Goal: Information Seeking & Learning: Learn about a topic

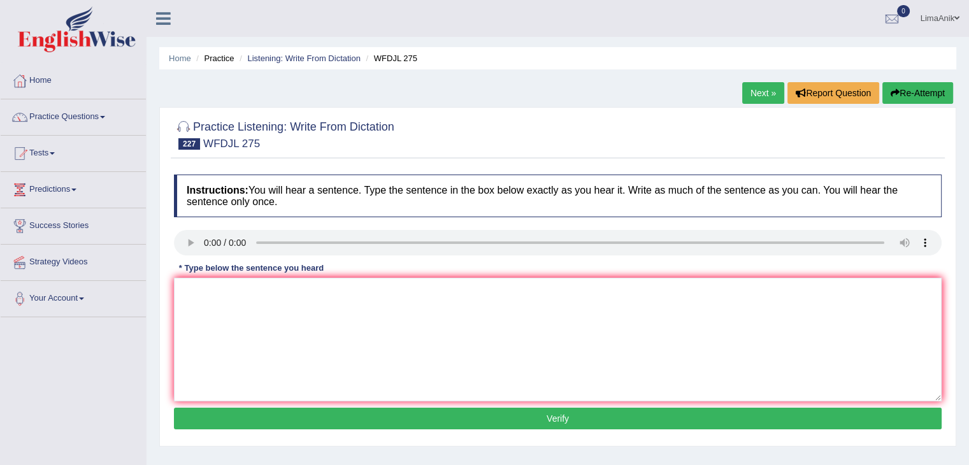
click at [234, 311] on div "Instructions: You will hear a sentence. Type the sentence in the box below exac…" at bounding box center [558, 303] width 774 height 271
click at [234, 311] on textarea at bounding box center [557, 340] width 767 height 124
click at [219, 293] on textarea at bounding box center [557, 340] width 767 height 124
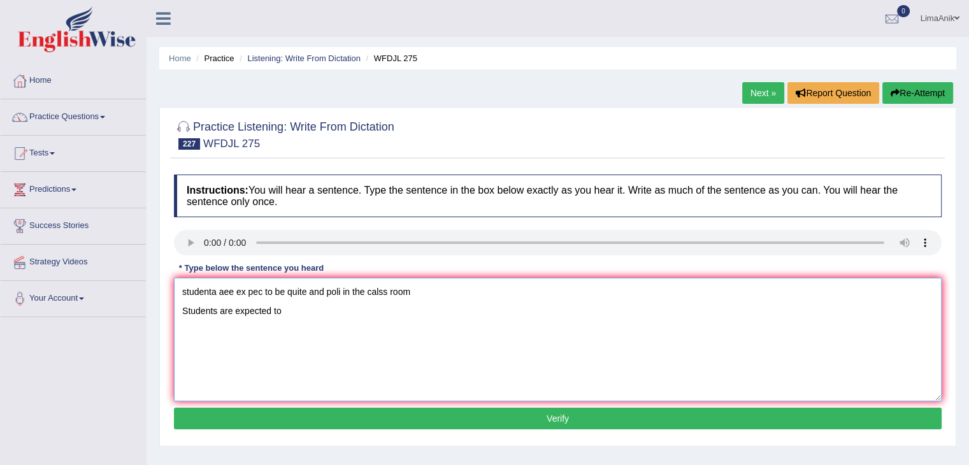
click at [288, 320] on textarea "studenta aee ex pec to be quite and poli in the calss room Students are expecte…" at bounding box center [557, 340] width 767 height 124
click at [410, 296] on textarea "studenta aee ex pec to be quite and poli in the calss room Students are expecte…" at bounding box center [557, 340] width 767 height 124
click at [184, 313] on textarea "Students are expected to be quiet and polite in the classroom" at bounding box center [557, 340] width 767 height 124
click at [362, 294] on textarea "Students are expected to be quiet and polite in the classroom" at bounding box center [557, 340] width 767 height 124
click at [364, 294] on textarea "Students are expected to be quiet and polite in the classroom" at bounding box center [557, 340] width 767 height 124
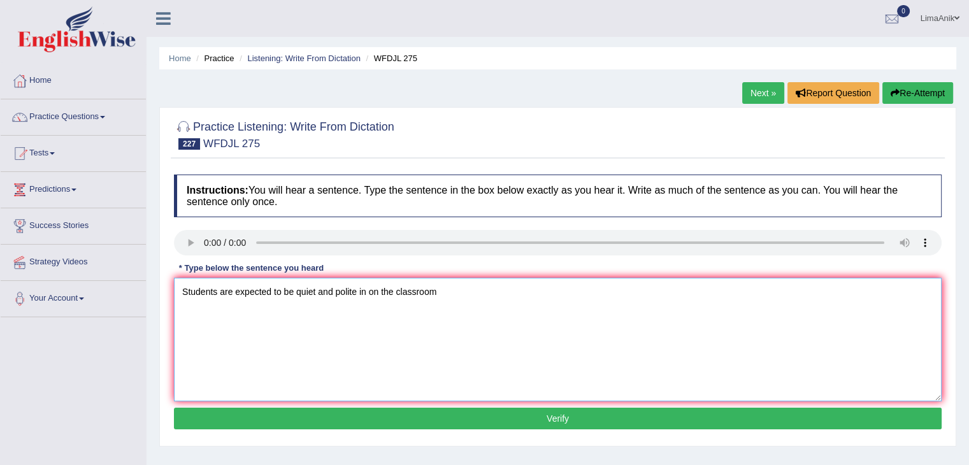
click at [515, 283] on textarea "Students are expected to be quiet and polite in on the classroom" at bounding box center [557, 340] width 767 height 124
click at [218, 290] on textarea "Students are expected to be quiet and polite in on the classroom." at bounding box center [557, 340] width 767 height 124
type textarea "Students student are expected to be quiet and polite in on the classroom."
click at [541, 418] on button "Verify" at bounding box center [557, 419] width 767 height 22
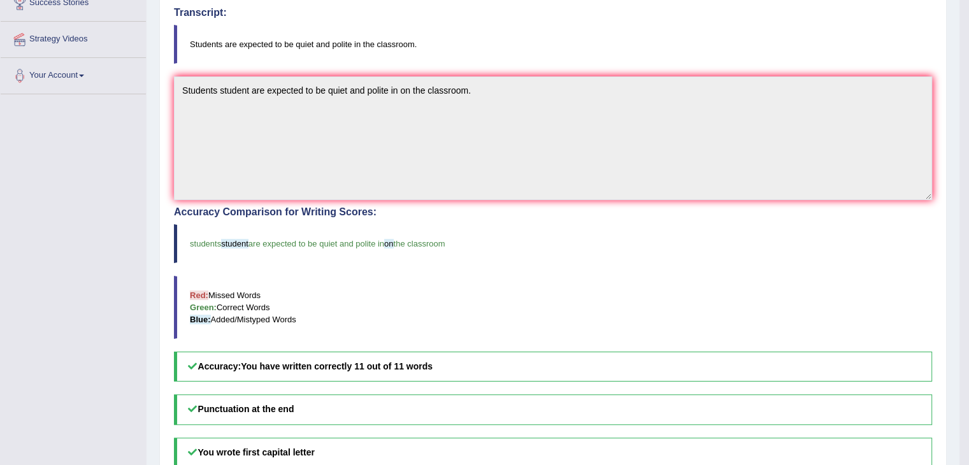
scroll to position [224, 0]
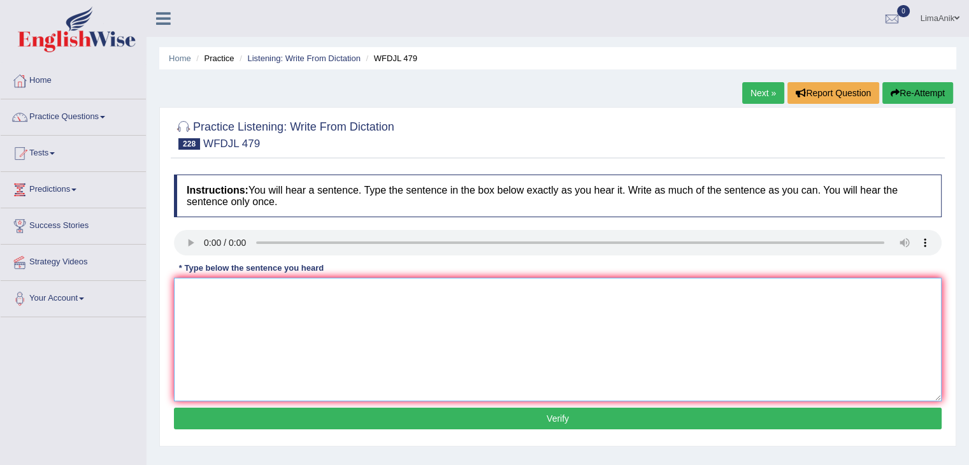
click at [214, 319] on textarea at bounding box center [557, 340] width 767 height 124
click at [368, 292] on textarea "please turn your repoty on next saturday Please turn on yuor report bt the next…" at bounding box center [557, 340] width 767 height 124
click at [378, 309] on textarea "Please turn on your report by the next saturday" at bounding box center [557, 340] width 767 height 124
click at [301, 306] on textarea "Please turn on your report by the next saturday." at bounding box center [557, 340] width 767 height 124
click at [298, 311] on textarea "Please turn on your report by the next saturday." at bounding box center [557, 340] width 767 height 124
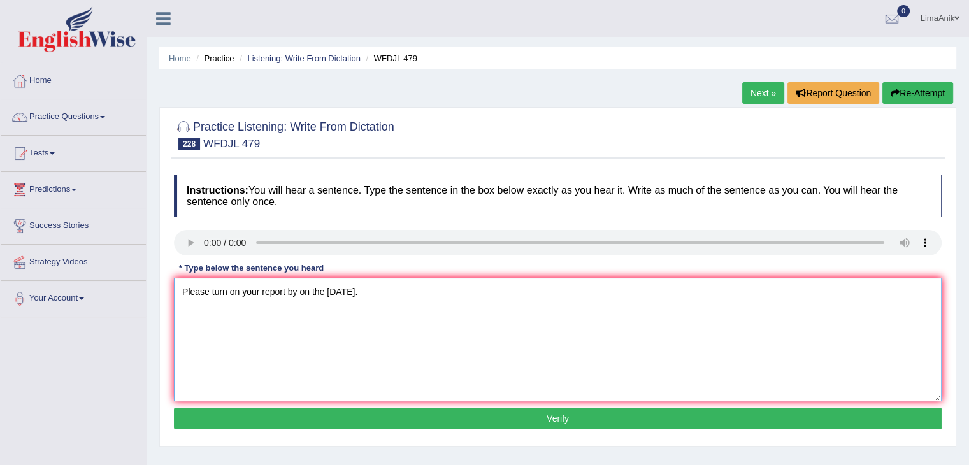
click at [235, 313] on textarea "Please turn on your report by on the next Saturday." at bounding box center [557, 340] width 767 height 124
click at [225, 311] on textarea "Please turn on your report by on the next Saturday." at bounding box center [557, 340] width 767 height 124
click at [180, 311] on textarea "Please turn turns on your report by on the next Saturday." at bounding box center [557, 340] width 767 height 124
type textarea "Please turn turns on your report by on the next Saturday."
click at [504, 425] on button "Verify" at bounding box center [557, 419] width 767 height 22
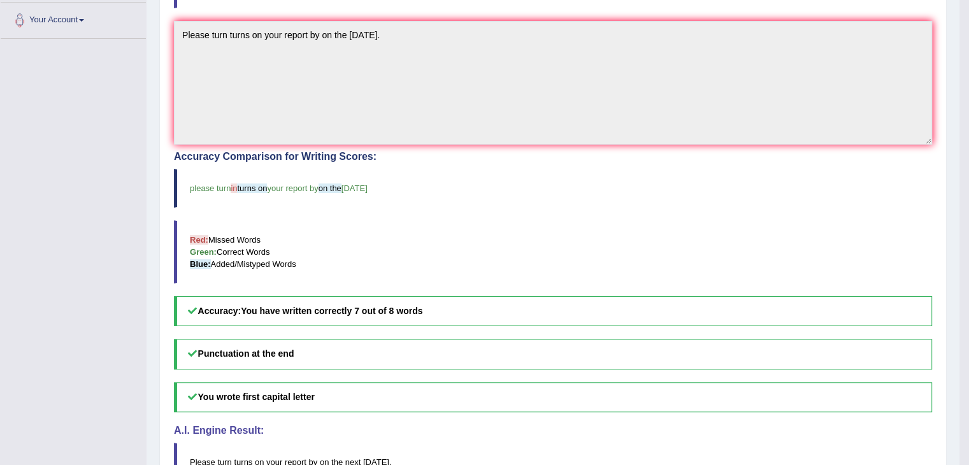
scroll to position [285, 0]
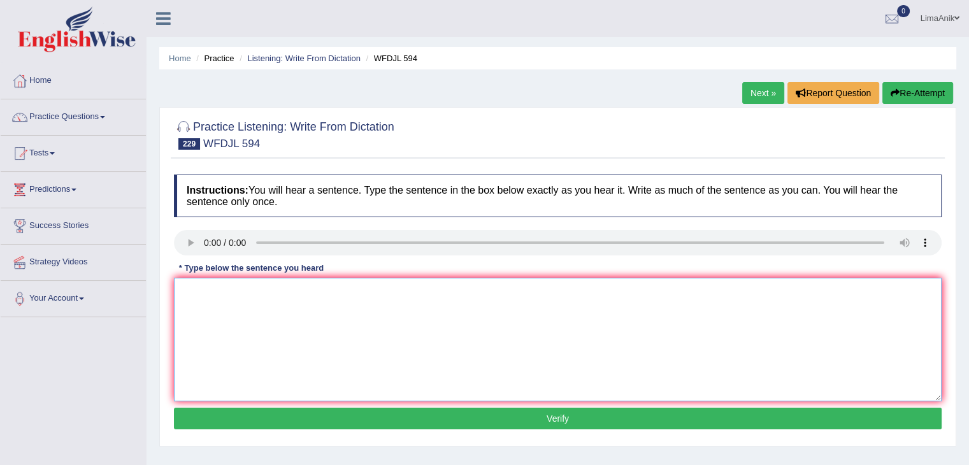
click at [352, 345] on textarea at bounding box center [557, 340] width 767 height 124
click at [237, 301] on textarea at bounding box center [557, 340] width 767 height 124
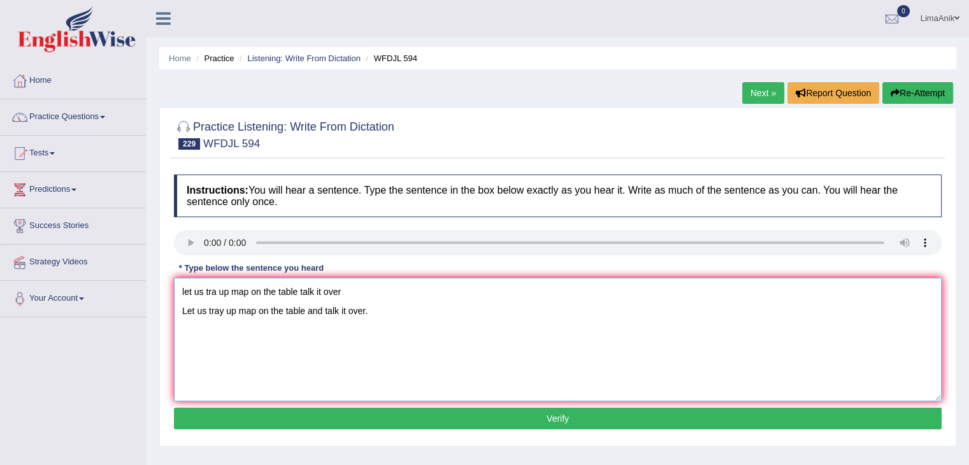
click at [352, 285] on textarea "let us tra up map on the table talk it over Let us tray up map on the table and…" at bounding box center [557, 340] width 767 height 124
click at [222, 311] on textarea "Let us tray up a map on the table and talk it over." at bounding box center [557, 340] width 767 height 124
click at [510, 322] on textarea "Let us tray try trace up a map on the table and talk it over." at bounding box center [557, 340] width 767 height 124
click at [256, 310] on textarea "Let us tray try trace up a map on the table and talk it over." at bounding box center [557, 340] width 767 height 124
click at [270, 310] on textarea "Let us tray try trace up a map on the table and talk it over." at bounding box center [557, 340] width 767 height 124
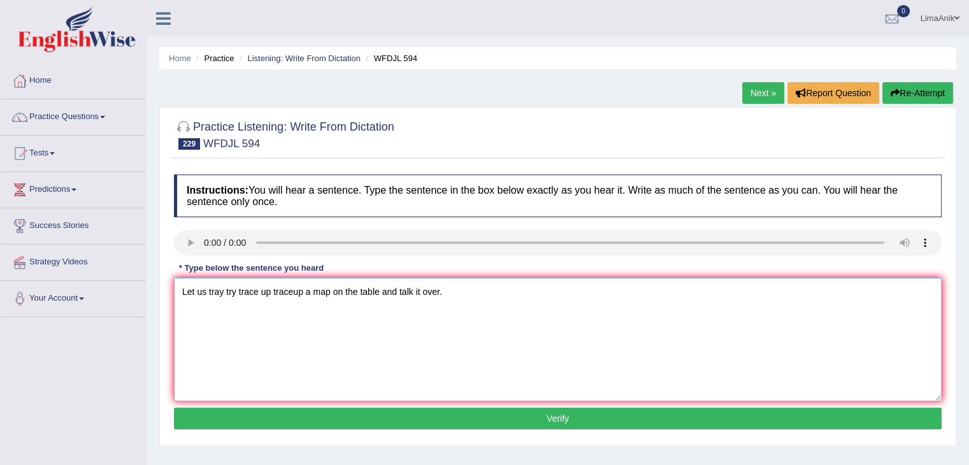
click at [325, 331] on textarea "Let us tray try trace up traceup a map on the table and talk it over." at bounding box center [557, 340] width 767 height 124
click at [178, 317] on textarea "Let us tray try trace up traceup a map on the table and talk it over." at bounding box center [557, 340] width 767 height 124
click at [362, 340] on textarea "Let us tray try trace up traceup a map on the table and talk it over." at bounding box center [557, 340] width 767 height 124
click at [411, 294] on textarea "Let us tray try trace up traceup a map on the table and talk it over." at bounding box center [557, 340] width 767 height 124
click at [477, 329] on textarea "Let us tray try trace up traceup a map on the table and talk talks talked it ov…" at bounding box center [557, 340] width 767 height 124
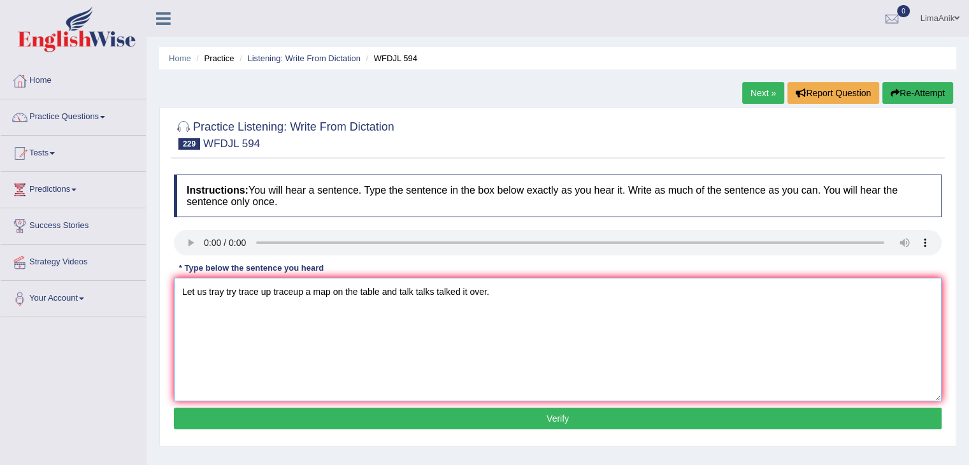
click at [508, 293] on textarea "Let us tray try trace up traceup a map on the table and talk talks talked it ov…" at bounding box center [557, 340] width 767 height 124
type textarea "Let us tray try trace up traceup a map on the table and talk talks talked it ov…"
click at [546, 408] on button "Verify" at bounding box center [557, 419] width 767 height 22
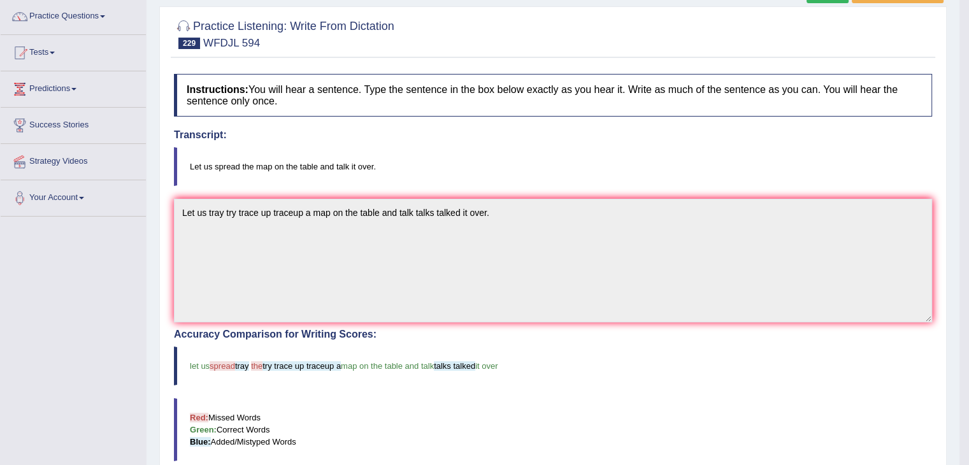
scroll to position [125, 0]
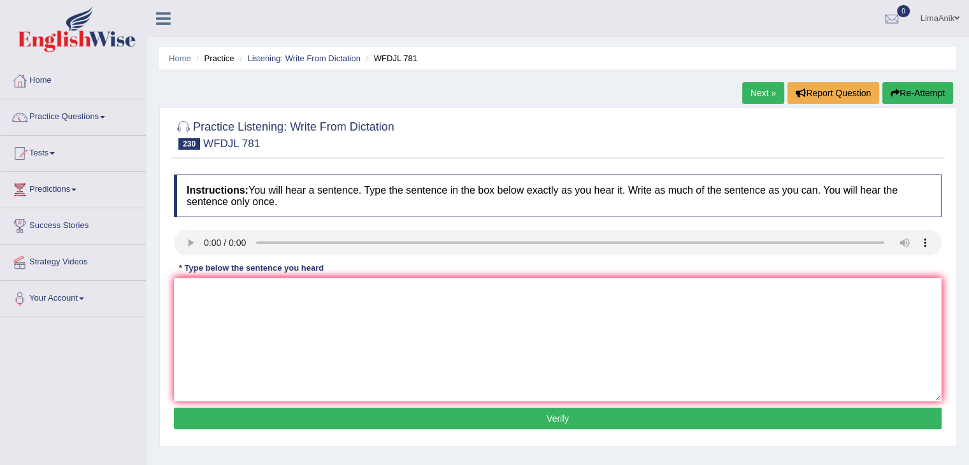
click at [238, 319] on div "Instructions: You will hear a sentence. Type the sentence in the box below exac…" at bounding box center [558, 303] width 774 height 271
click at [238, 319] on textarea at bounding box center [557, 340] width 767 height 124
click at [224, 308] on textarea at bounding box center [557, 340] width 767 height 124
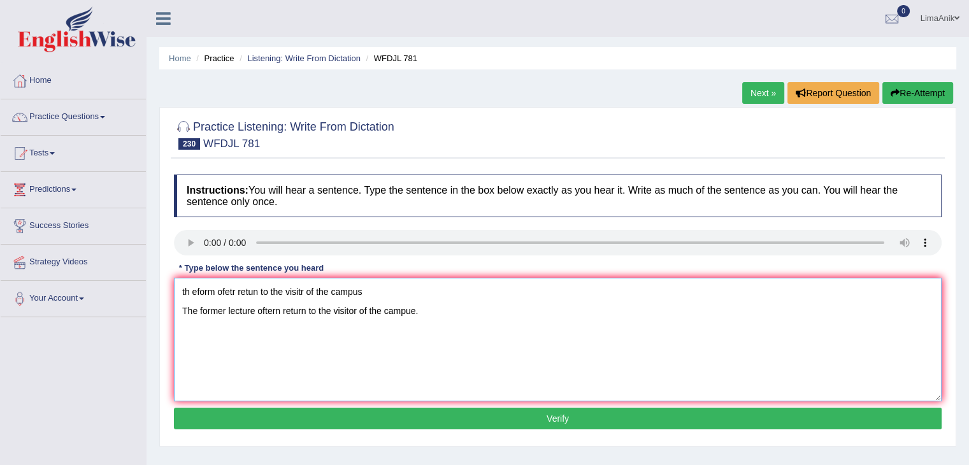
click at [368, 282] on textarea "th eform ofetr retun to the visitr of the campus The former lecture oftern retu…" at bounding box center [557, 340] width 767 height 124
click at [255, 311] on textarea "The former lecture oftern return to the visitor of the campue." at bounding box center [557, 340] width 767 height 124
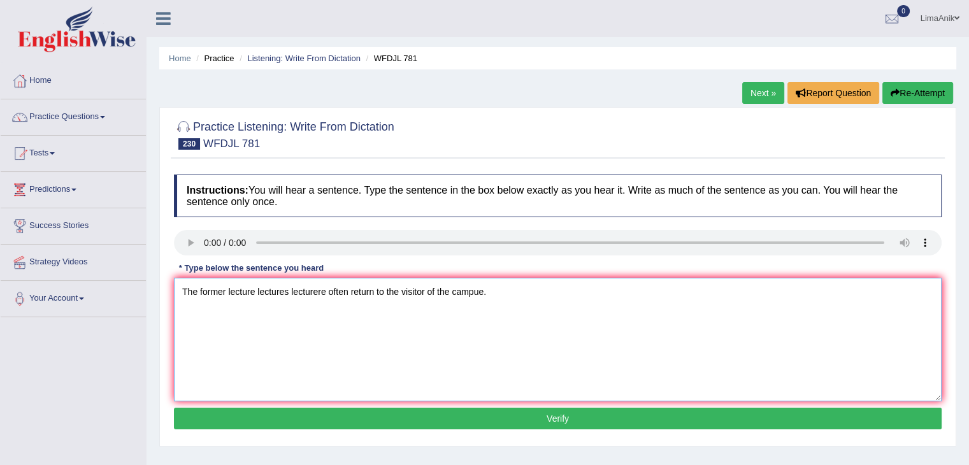
click at [376, 314] on textarea "The former lecture lectures lecturere often return to the visitor of the campue." at bounding box center [557, 340] width 767 height 124
click at [455, 337] on textarea "The former lecture lectures lecturere often return returns to the visitor of th…" at bounding box center [557, 340] width 767 height 124
click at [418, 314] on textarea "The former lecture lectures lecturere often return returns to the visitor of th…" at bounding box center [557, 340] width 767 height 124
click at [435, 285] on textarea "The former lecture lectures lecturere often return returns to the visitor of th…" at bounding box center [557, 340] width 767 height 124
click at [406, 312] on textarea "The former lecture lectures lecturere often return returns to the visitor of th…" at bounding box center [557, 340] width 767 height 124
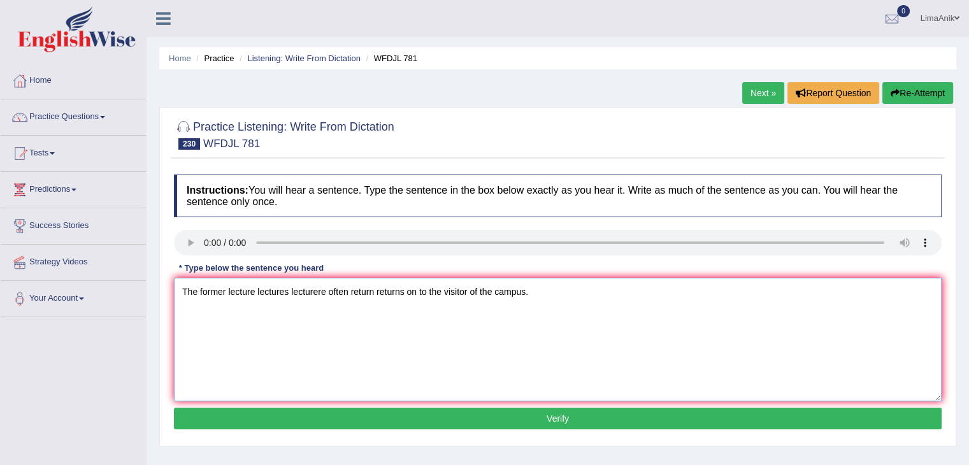
click at [175, 309] on textarea "The former lecture lectures lecturere often return returns on to the visitor of…" at bounding box center [557, 340] width 767 height 124
type textarea "The former lecture lectures lecturere often return returns on to the visitor of…"
click at [497, 421] on button "Verify" at bounding box center [557, 419] width 767 height 22
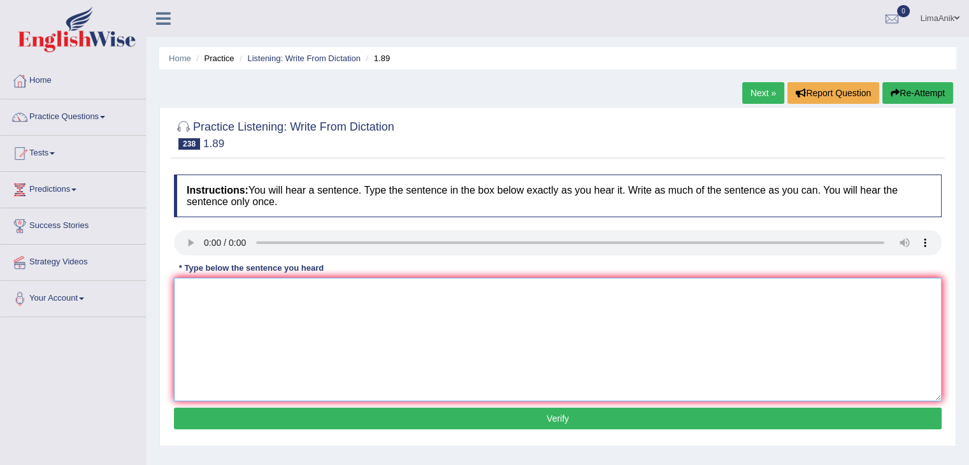
click at [225, 313] on textarea at bounding box center [557, 340] width 767 height 124
click at [232, 313] on textarea at bounding box center [557, 340] width 767 height 124
click at [262, 312] on textarea "ou clui infl the choce that we make Our culture influence the choices that we m…" at bounding box center [557, 340] width 767 height 124
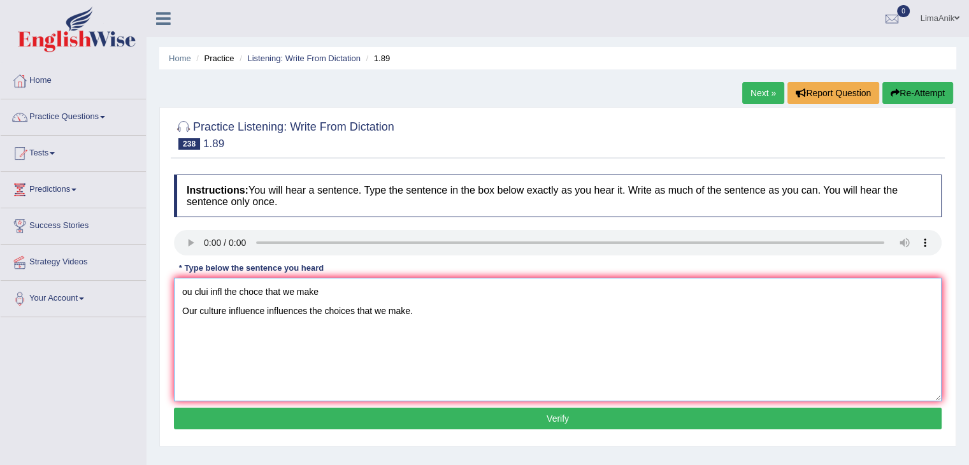
click at [227, 319] on textarea "ou clui infl the choce that we make Our culture influence influences the choice…" at bounding box center [557, 340] width 767 height 124
click at [405, 311] on textarea "ou clui infl the choce that we make Our culture cultures influence influences t…" at bounding box center [557, 340] width 767 height 124
click at [370, 285] on textarea "ou clui infl the choce that we make Our culture cultures influence influences t…" at bounding box center [557, 340] width 767 height 124
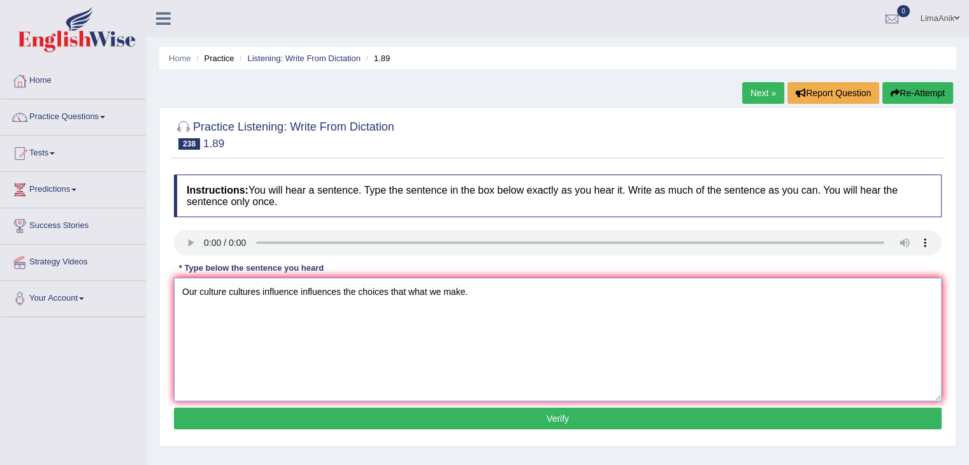
click at [180, 315] on textarea "Our culture cultures influence influences the choices that what we make." at bounding box center [557, 340] width 767 height 124
click at [359, 298] on textarea "Our culture cultures influence influences the choices that what we make." at bounding box center [557, 340] width 767 height 124
click at [494, 294] on textarea "Our culture cultures influence influences the choice choices that what we make." at bounding box center [557, 340] width 767 height 124
type textarea "Our culture cultures influence influences the choice choices that what we make."
click at [566, 429] on div "Instructions: You will hear a sentence. Type the sentence in the box below exac…" at bounding box center [558, 303] width 774 height 271
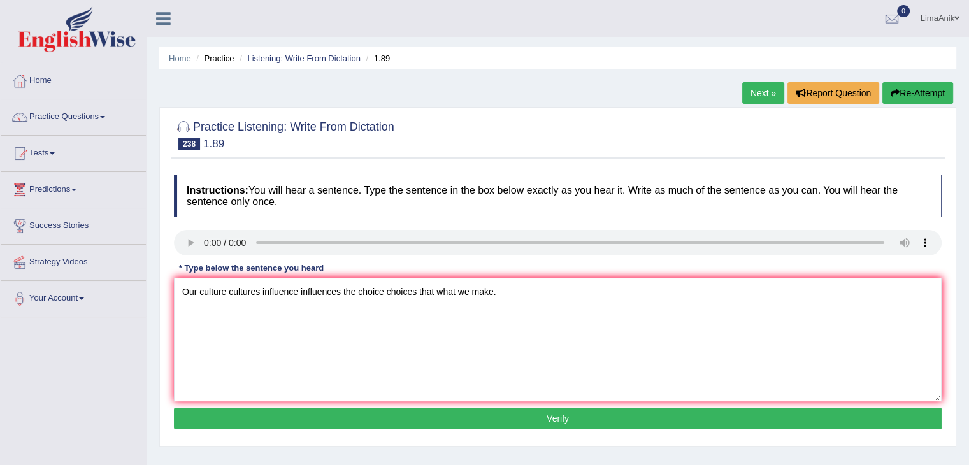
click at [581, 414] on button "Verify" at bounding box center [557, 419] width 767 height 22
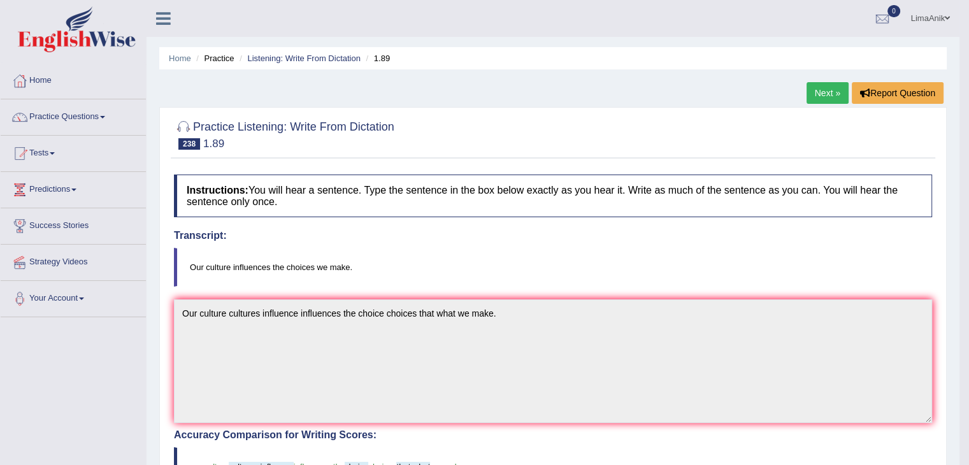
scroll to position [155, 0]
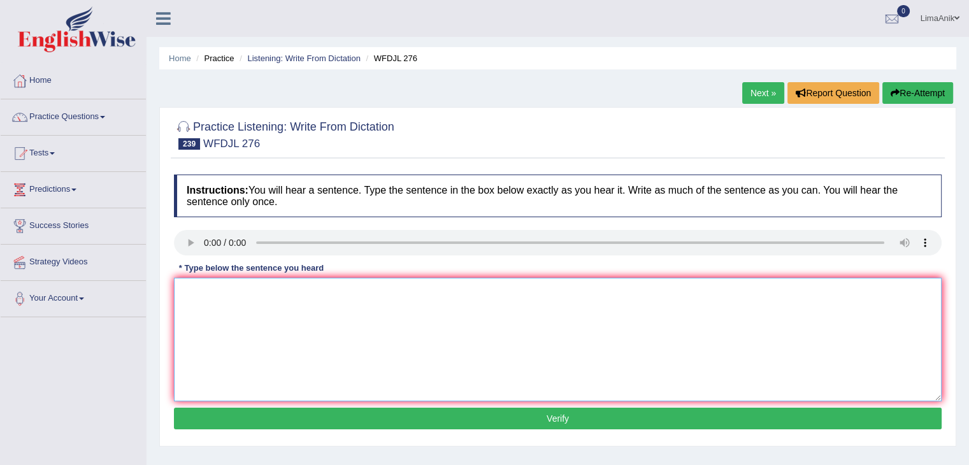
click at [198, 314] on textarea at bounding box center [557, 340] width 767 height 124
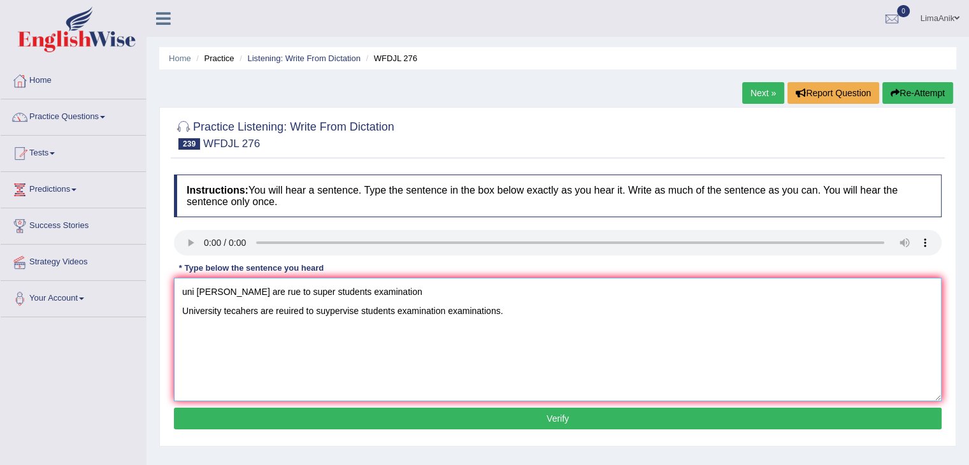
click at [418, 289] on textarea "uni teather are rue to super students examination University tecahers are reuir…" at bounding box center [557, 340] width 767 height 124
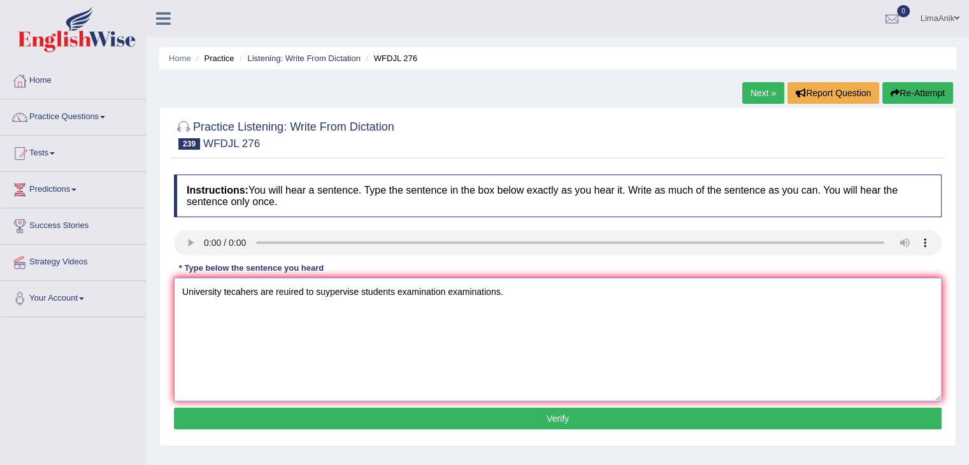
click at [189, 319] on textarea "University tecahers are reuired to suypervise students examination examinations." at bounding box center [557, 340] width 767 height 124
click at [181, 315] on textarea "University tecahers are reuired to suypervise students examination examinations." at bounding box center [557, 340] width 767 height 124
click at [257, 296] on textarea "University teachers are required to suypervise students examination examination…" at bounding box center [557, 340] width 767 height 124
click at [218, 293] on textarea "University teachers are required to suypervise students examination examination…" at bounding box center [557, 340] width 767 height 124
click at [222, 295] on textarea "University teachers are required to suypervise students examination examination…" at bounding box center [557, 340] width 767 height 124
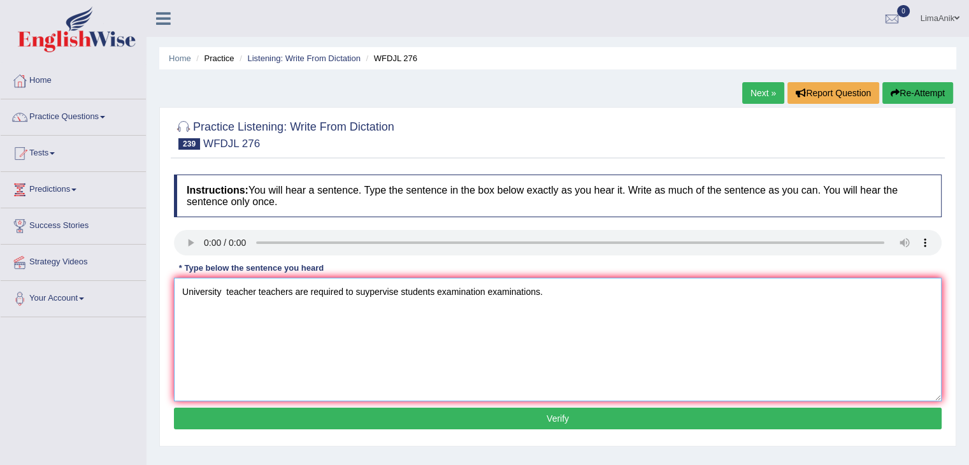
click at [395, 294] on textarea "University teacher teachers are required to suypervise students examination exa…" at bounding box center [557, 340] width 767 height 124
click at [647, 289] on textarea "University teacher teachers are required to supervise supervised on students ex…" at bounding box center [557, 340] width 767 height 124
click at [225, 290] on textarea "University teacher teachers are required to supervise supervised on students ex…" at bounding box center [557, 340] width 767 height 124
click at [438, 293] on textarea "University teacher teachers are required to supervise supervised on students ex…" at bounding box center [557, 340] width 767 height 124
click at [637, 289] on textarea "University teacher teachers are required to supervise supervised their on stude…" at bounding box center [557, 340] width 767 height 124
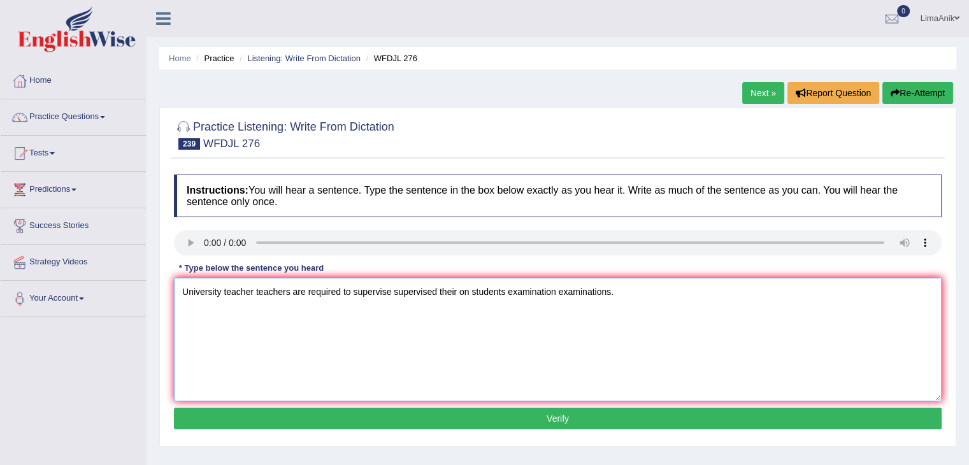
type textarea "University teacher teachers are required to supervise supervised their on stude…"
click at [534, 417] on button "Verify" at bounding box center [557, 419] width 767 height 22
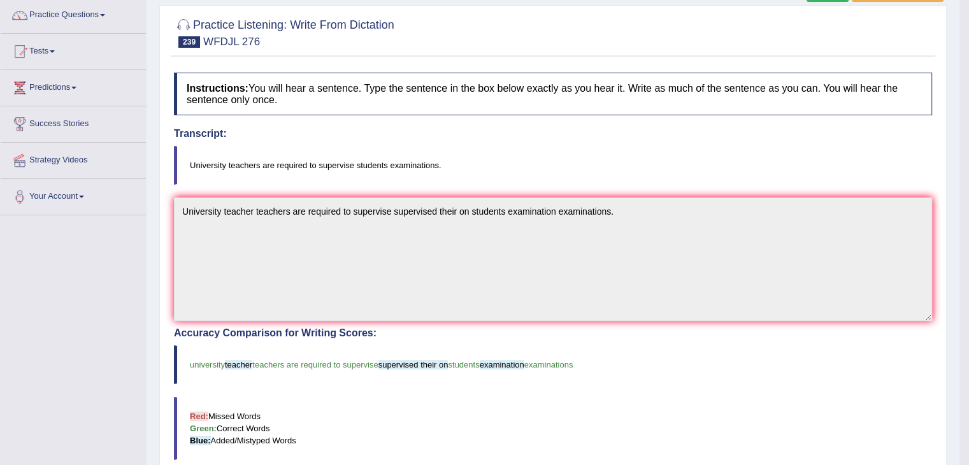
scroll to position [232, 0]
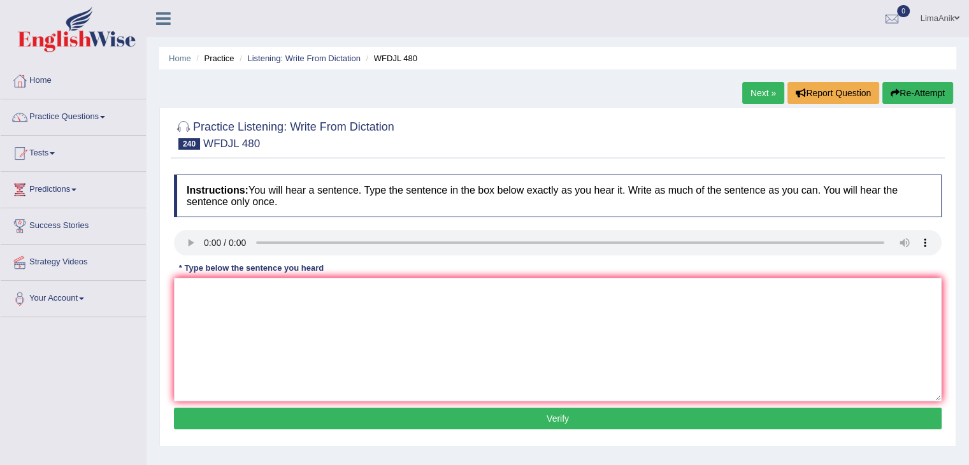
click at [230, 313] on div "Instructions: You will hear a sentence. Type the sentence in the box below exac…" at bounding box center [558, 303] width 774 height 271
click at [230, 313] on textarea at bounding box center [557, 340] width 767 height 124
click at [219, 311] on textarea at bounding box center [557, 340] width 767 height 124
type textarea "t"
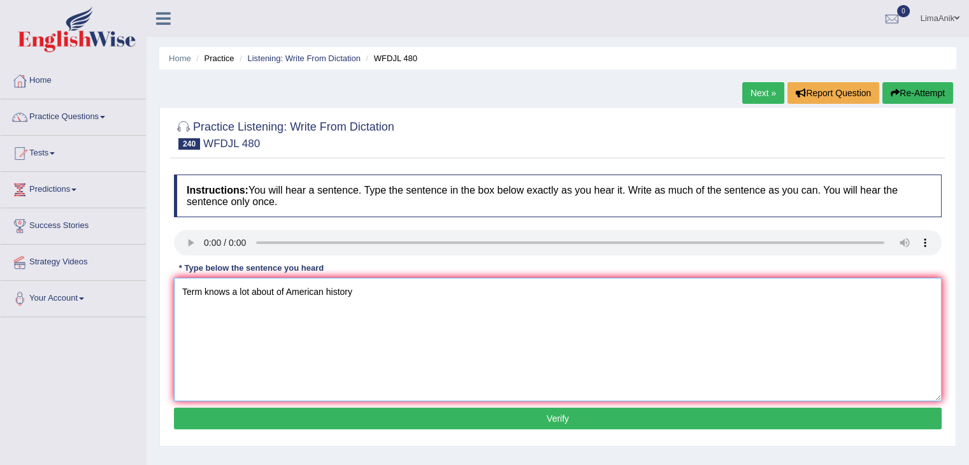
type textarea "Term knows a lot about of American history"
click at [201, 291] on textarea "Term knows a lot about of American history" at bounding box center [557, 340] width 767 height 124
click at [378, 293] on textarea "Term tome knows a lot about of American history" at bounding box center [557, 340] width 767 height 124
click at [396, 292] on textarea "Term tome knows a lot about of American history histry" at bounding box center [557, 340] width 767 height 124
click at [310, 294] on textarea "Term tome knows a lot about of American history histry" at bounding box center [557, 340] width 767 height 124
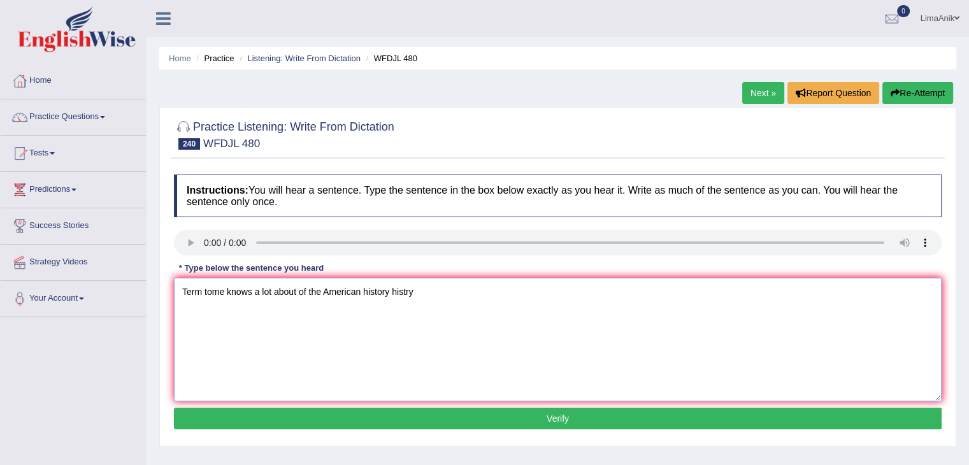
click at [206, 291] on textarea "Term tome knows a lot about of the American history histry" at bounding box center [557, 340] width 767 height 124
click at [199, 294] on textarea "Term tome knows a lot about of the American history histry" at bounding box center [557, 340] width 767 height 124
click at [224, 290] on textarea "Term tome knows a lot about of the American history histry" at bounding box center [557, 340] width 767 height 124
click at [226, 293] on textarea "Term tome knows a lot about of the American history histry" at bounding box center [557, 340] width 767 height 124
click at [204, 292] on textarea "Term tom knows a lot about of the American history histry" at bounding box center [557, 340] width 767 height 124
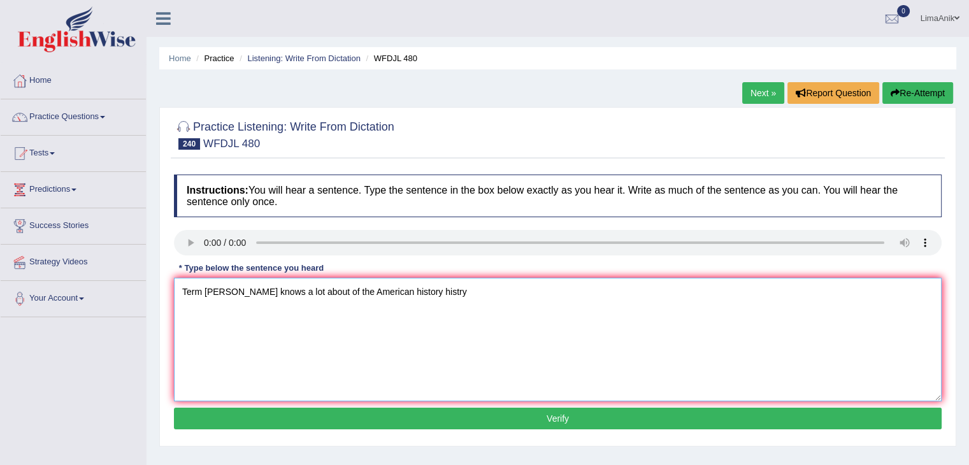
click at [204, 292] on textarea "Term tom knows a lot about of the American history histry" at bounding box center [557, 340] width 767 height 124
click at [460, 311] on textarea "Term tom knows a lot about of the American history histry" at bounding box center [557, 340] width 767 height 124
type textarea "Term tom knows a lot about of the American history histry."
click at [485, 410] on button "Verify" at bounding box center [557, 419] width 767 height 22
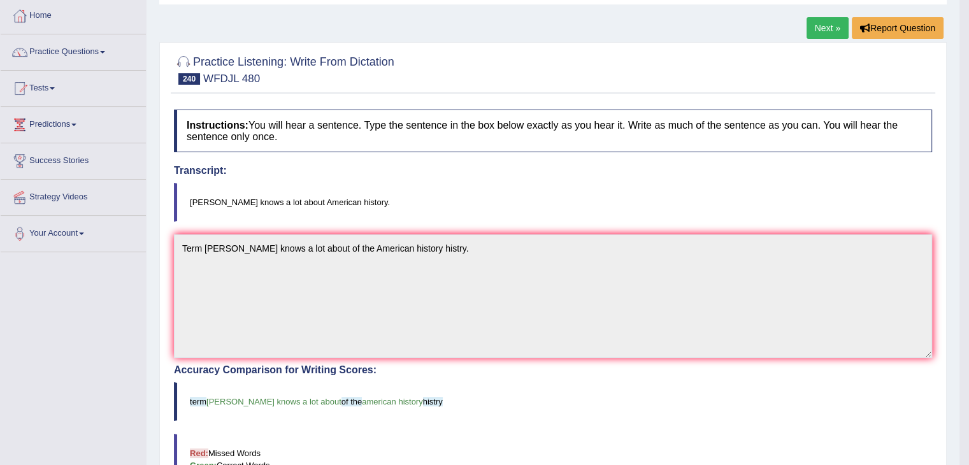
scroll to position [166, 0]
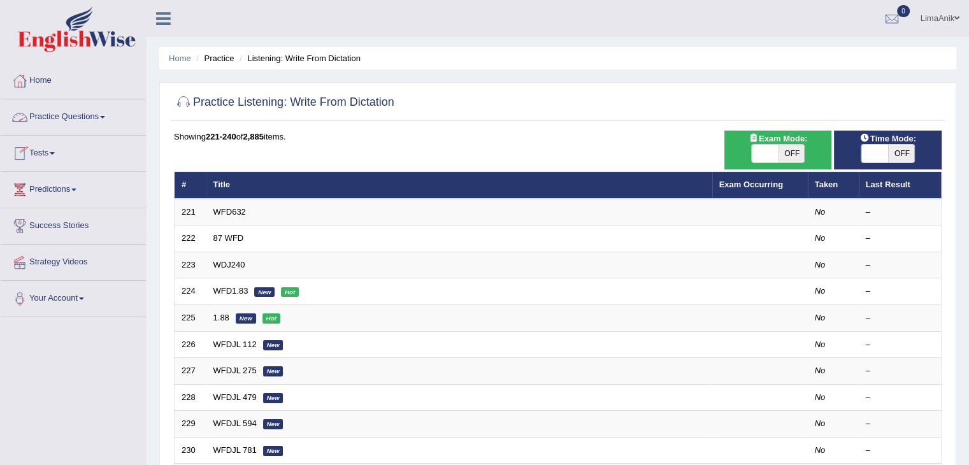
click at [76, 105] on link "Practice Questions" at bounding box center [73, 115] width 145 height 32
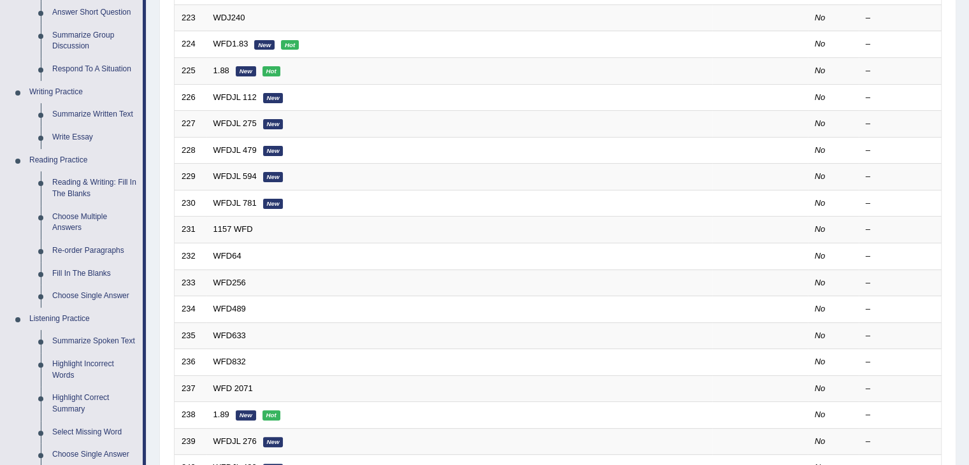
scroll to position [417, 0]
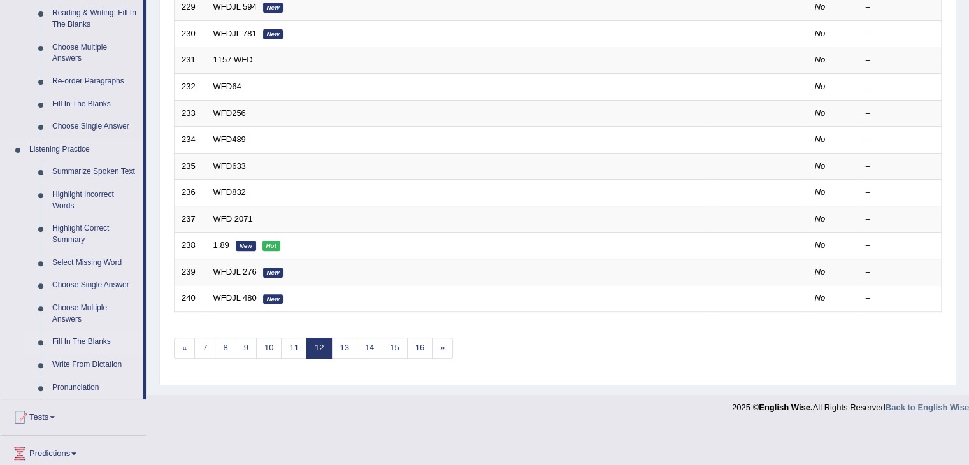
click at [97, 341] on link "Fill In The Blanks" at bounding box center [94, 342] width 96 height 23
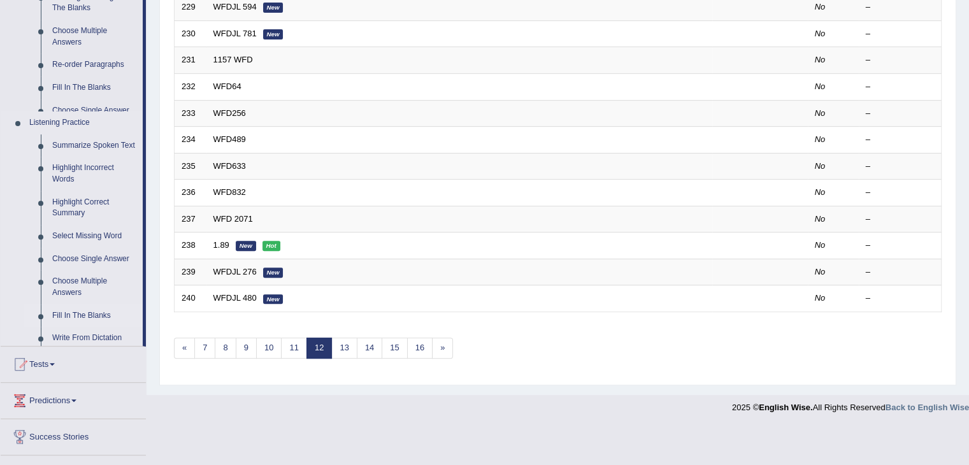
scroll to position [374, 0]
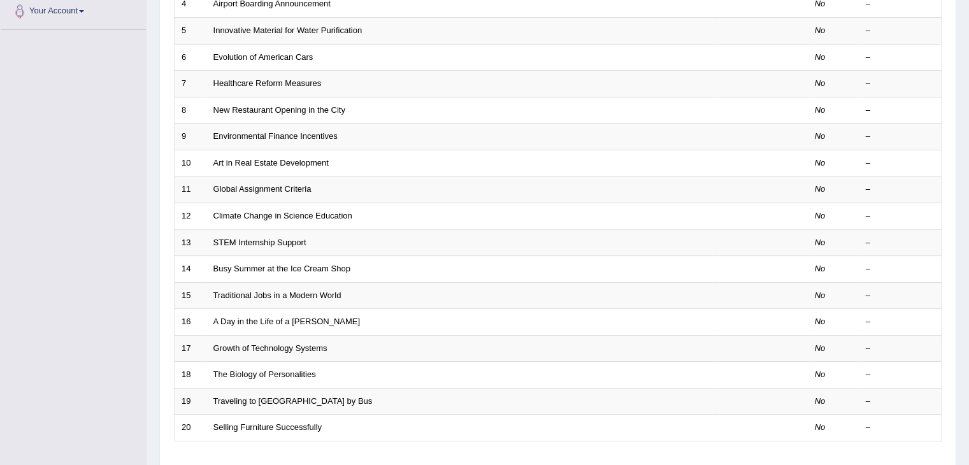
scroll to position [374, 0]
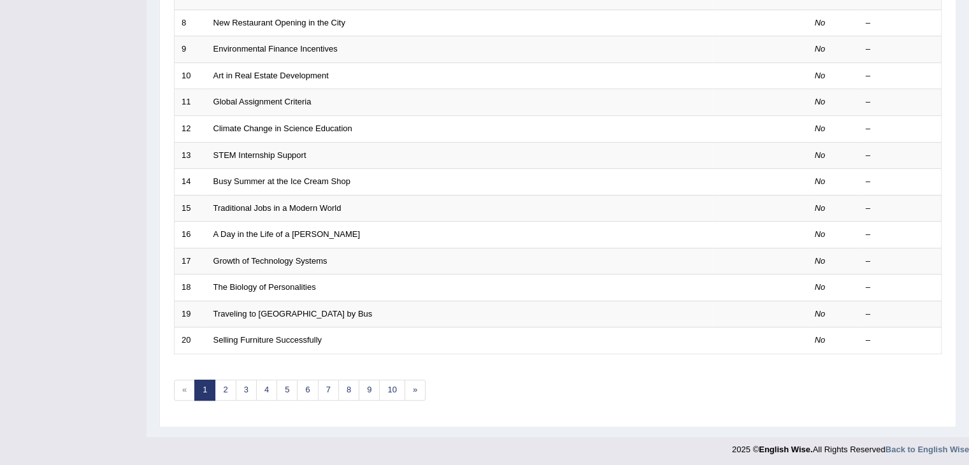
click at [390, 388] on link "10" at bounding box center [391, 390] width 25 height 21
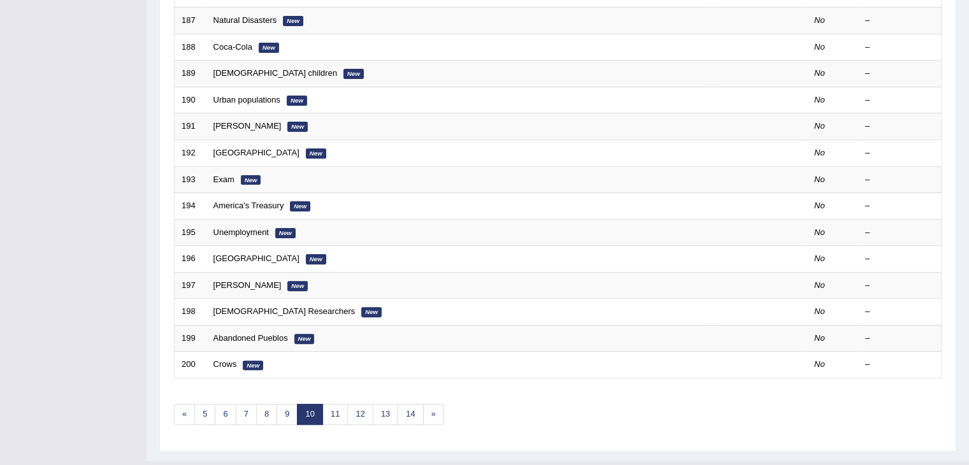
scroll to position [374, 0]
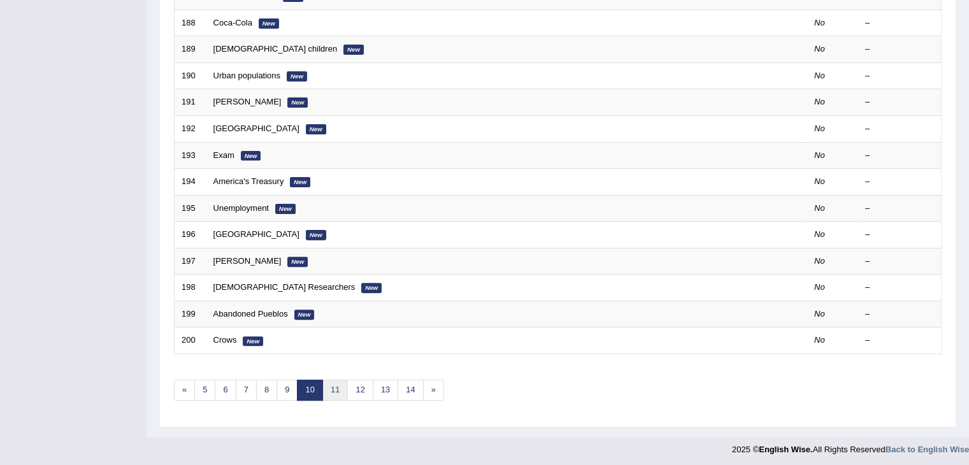
click at [329, 389] on link "11" at bounding box center [334, 390] width 25 height 21
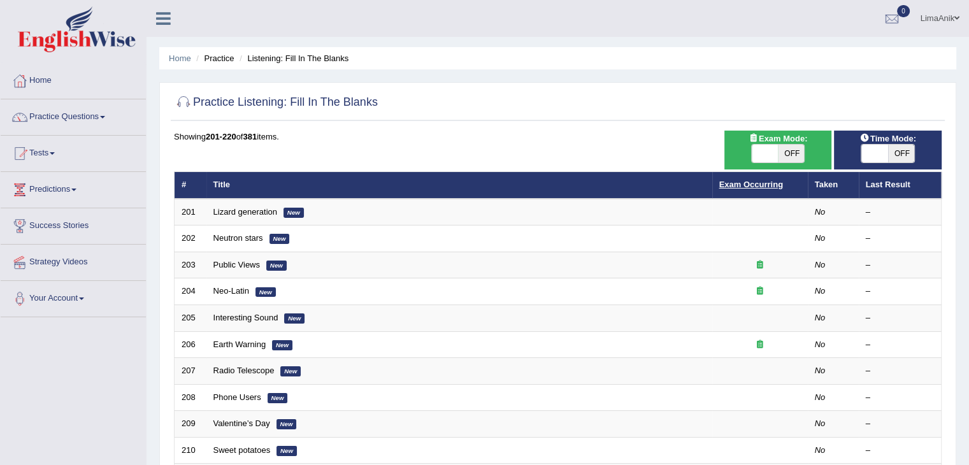
click at [748, 184] on link "Exam Occurring" at bounding box center [751, 185] width 64 height 10
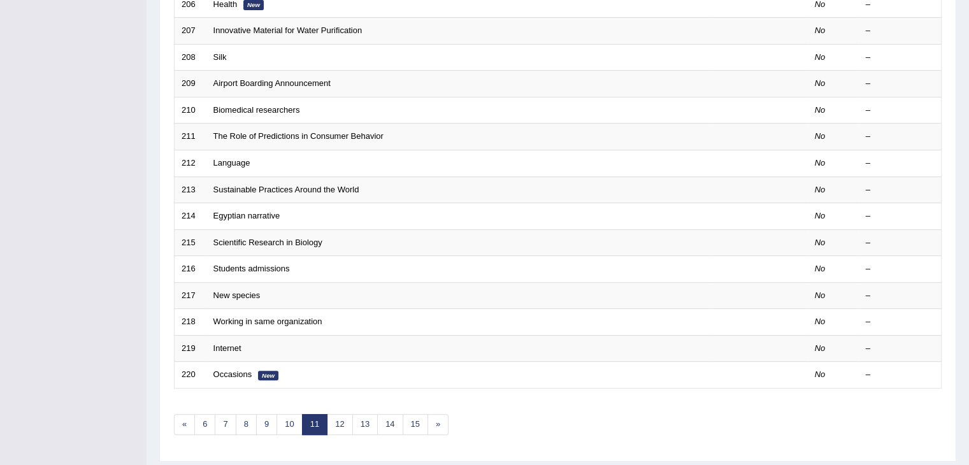
scroll to position [374, 0]
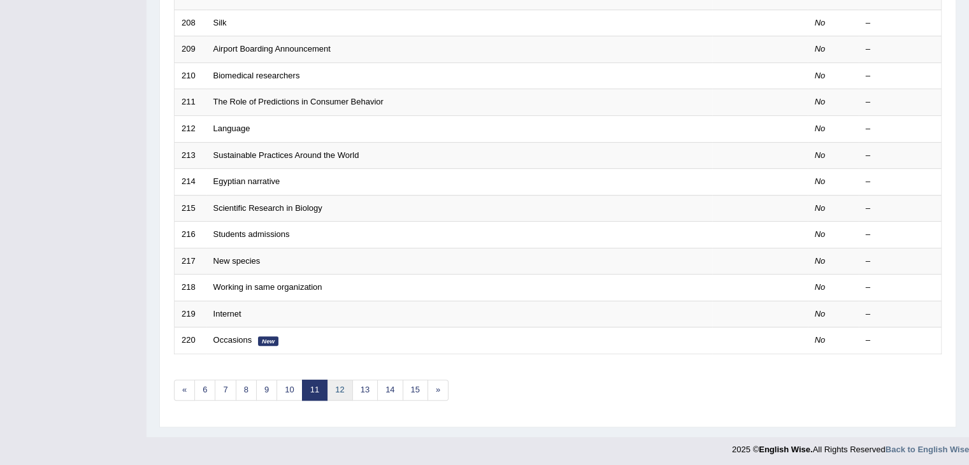
click at [334, 385] on link "12" at bounding box center [339, 390] width 25 height 21
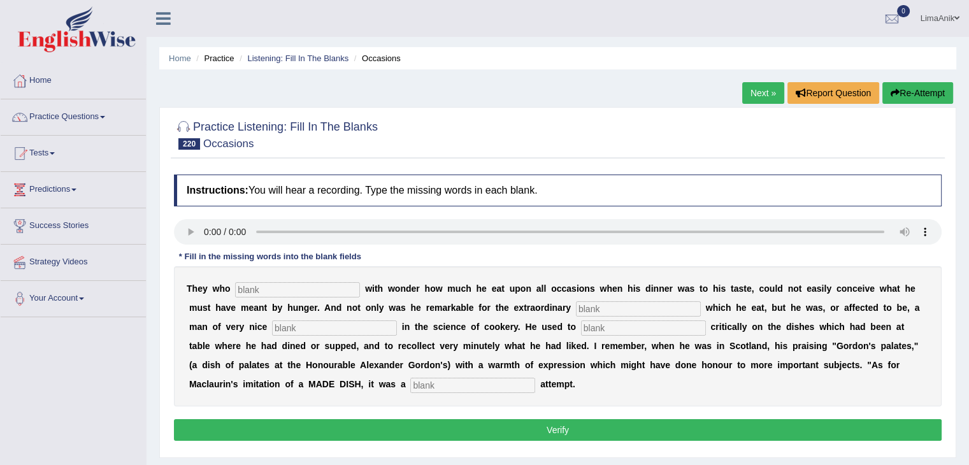
click at [267, 294] on input "text" at bounding box center [297, 289] width 125 height 15
click at [576, 303] on input "text" at bounding box center [638, 308] width 125 height 15
type input "quanityt"
click at [272, 325] on input "text" at bounding box center [334, 327] width 125 height 15
click at [581, 322] on input "text" at bounding box center [643, 327] width 125 height 15
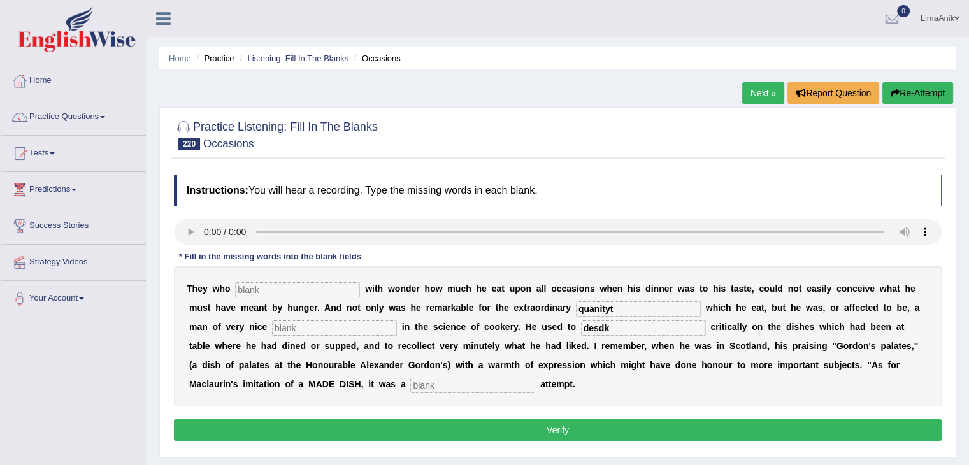
click at [410, 383] on input "text" at bounding box center [472, 385] width 125 height 15
click at [243, 396] on div "T h e y w h o w i t h w o n d e r h o w m u c h h e e a t u p o n a l l o c c a…" at bounding box center [557, 336] width 767 height 140
click at [581, 329] on input "desdk" at bounding box center [643, 327] width 125 height 15
type input "desk"
click at [410, 389] on input "text" at bounding box center [472, 385] width 125 height 15
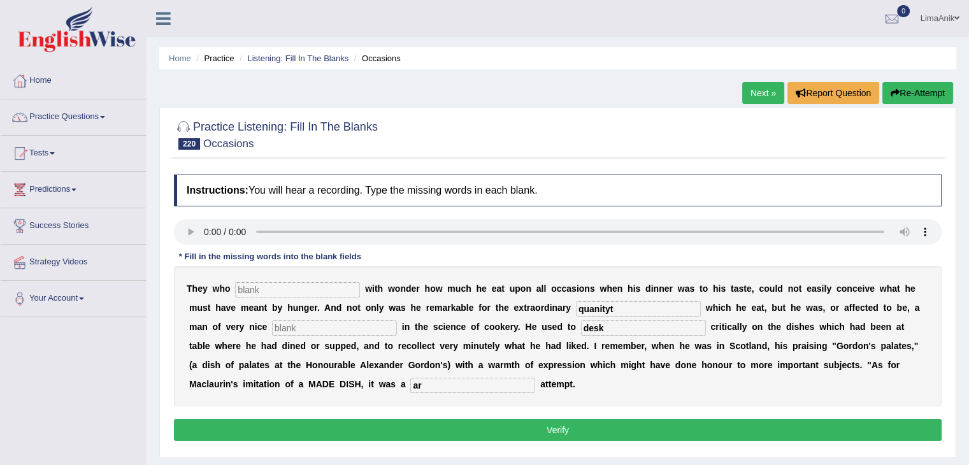
type input "a"
type input "racherd"
click at [238, 286] on input "text" at bounding box center [297, 289] width 125 height 15
click at [239, 282] on input "text" at bounding box center [297, 289] width 125 height 15
click at [560, 317] on div "T h e y w h o w i t h w o n d e r h o w m u c h h e e a t u p o n a l l o c c a…" at bounding box center [557, 336] width 767 height 140
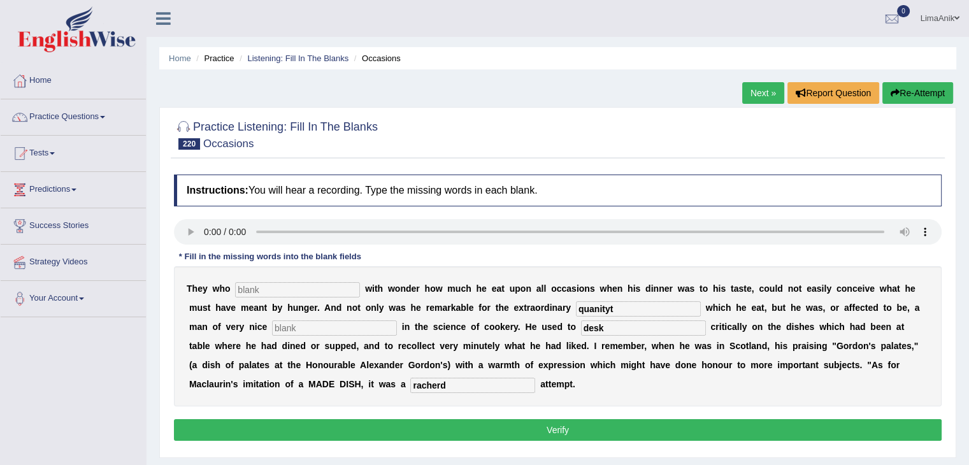
click at [576, 307] on input "quanityt" at bounding box center [638, 308] width 125 height 15
type input "quanity"
click at [272, 329] on input "text" at bounding box center [334, 327] width 125 height 15
type input "deserment"
click at [410, 388] on input "racherd" at bounding box center [472, 385] width 125 height 15
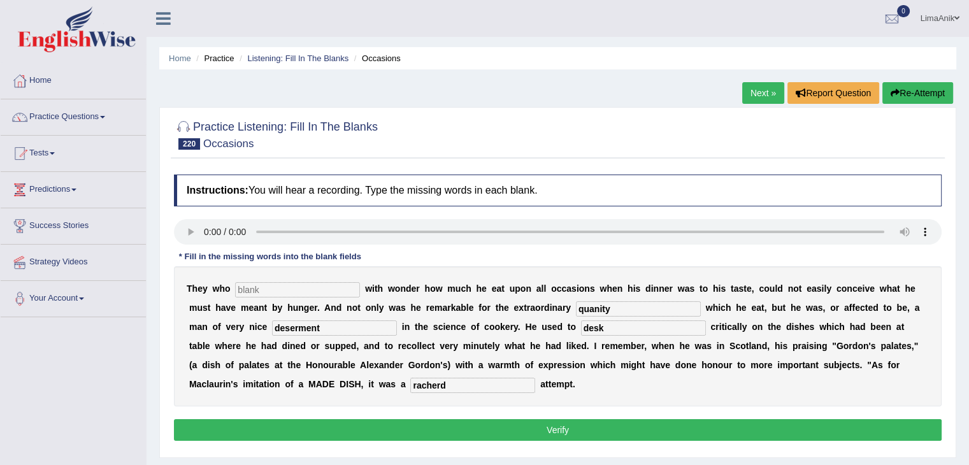
click at [244, 292] on input "text" at bounding box center [297, 289] width 125 height 15
click at [245, 294] on input "text" at bounding box center [297, 289] width 125 height 15
type input "had helped"
click at [497, 431] on button "Verify" at bounding box center [557, 430] width 767 height 22
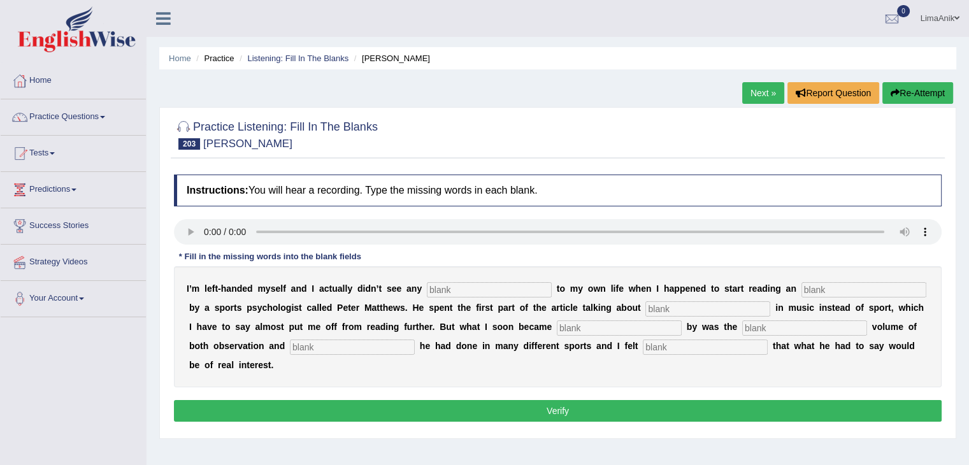
click at [469, 296] on input "text" at bounding box center [489, 289] width 125 height 15
type input "ralivetns"
click at [801, 287] on input "text" at bounding box center [863, 289] width 125 height 15
type input "artivcle"
click at [645, 308] on input "text" at bounding box center [707, 308] width 125 height 15
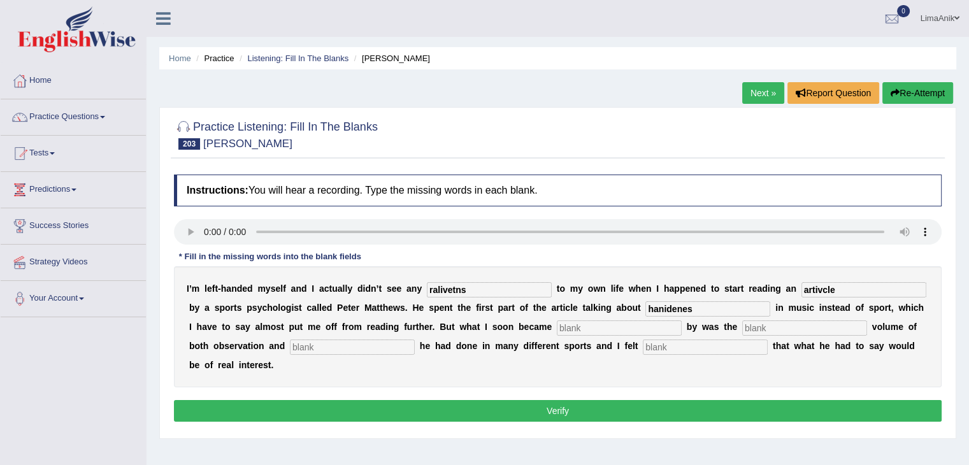
type input "hanidenes"
click at [557, 327] on input "text" at bounding box center [619, 327] width 125 height 15
type input "struct"
click at [290, 346] on input "text" at bounding box center [352, 346] width 125 height 15
type input "inesdd"
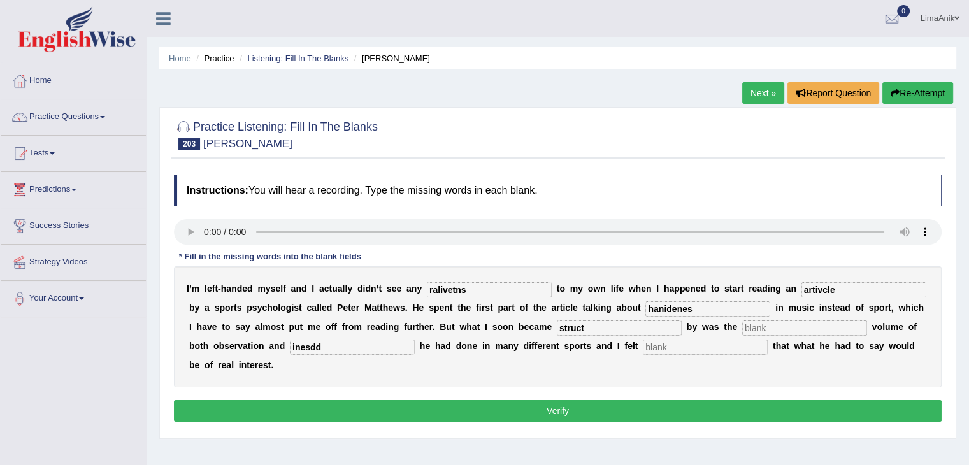
click at [643, 345] on input "text" at bounding box center [705, 346] width 125 height 15
type input "persuades"
click at [806, 293] on input "artivcle" at bounding box center [863, 289] width 125 height 15
type input "article"
click at [456, 292] on input "ralivetns" at bounding box center [489, 289] width 125 height 15
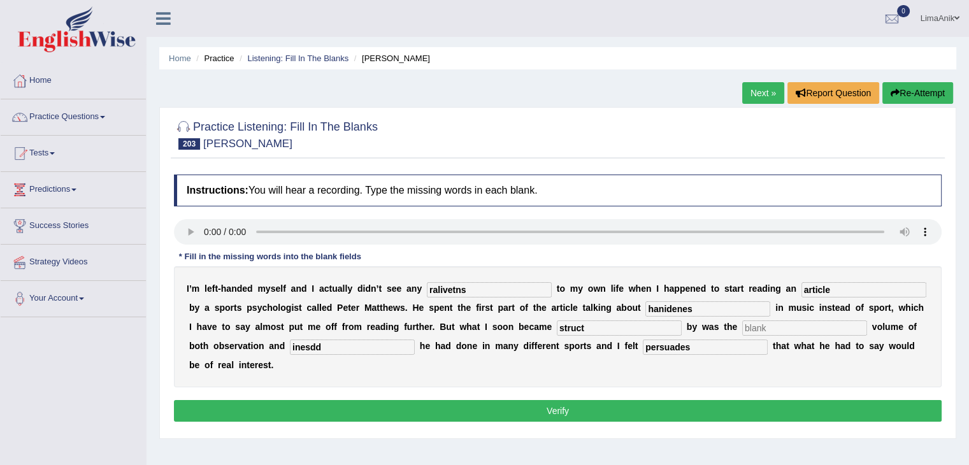
click at [557, 329] on input "struct" at bounding box center [619, 327] width 125 height 15
click at [742, 323] on input "text" at bounding box center [804, 327] width 125 height 15
type input "shore"
click at [290, 350] on input "inesdd" at bounding box center [352, 346] width 125 height 15
type input "investigation"
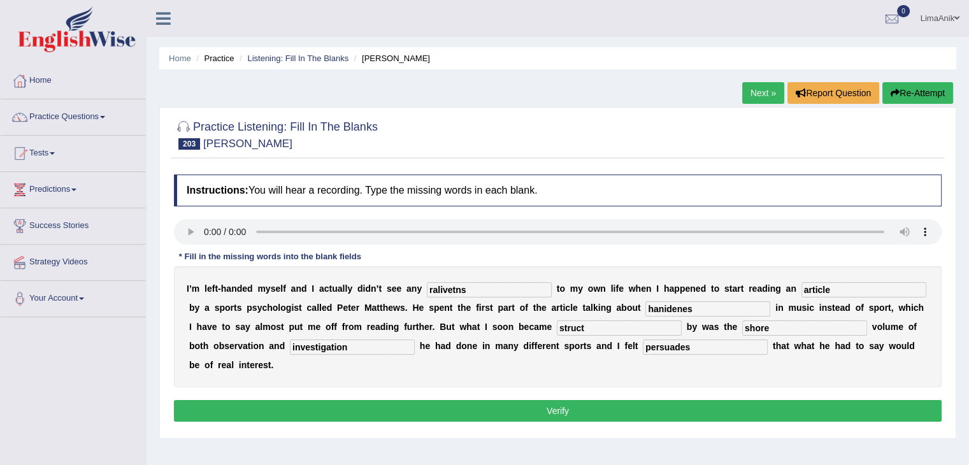
click at [459, 286] on input "ralivetns" at bounding box center [489, 289] width 125 height 15
type input "r"
type input "releavants"
click at [645, 306] on input "hanidenes" at bounding box center [707, 308] width 125 height 15
type input "handidness"
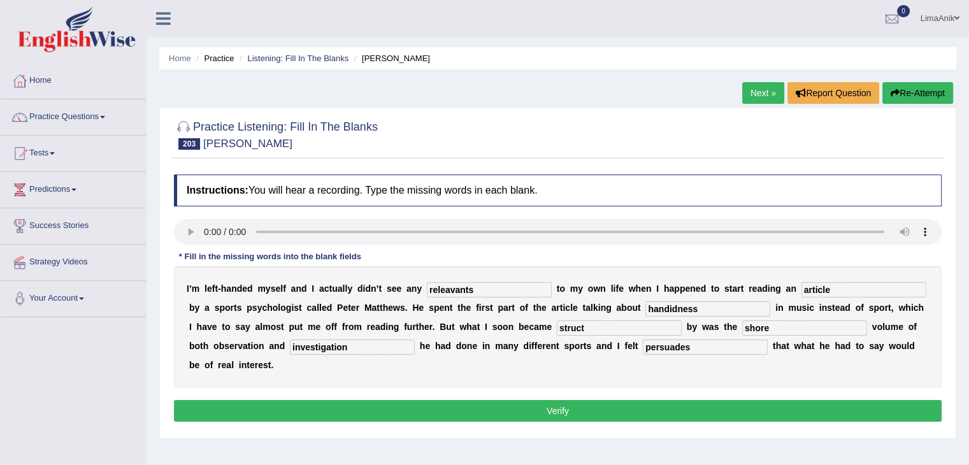
click at [557, 327] on input "struct" at bounding box center [619, 327] width 125 height 15
click at [742, 333] on input "shore" at bounding box center [804, 327] width 125 height 15
type input "sure"
click at [643, 342] on input "persuades" at bounding box center [705, 346] width 125 height 15
type input "persuaded"
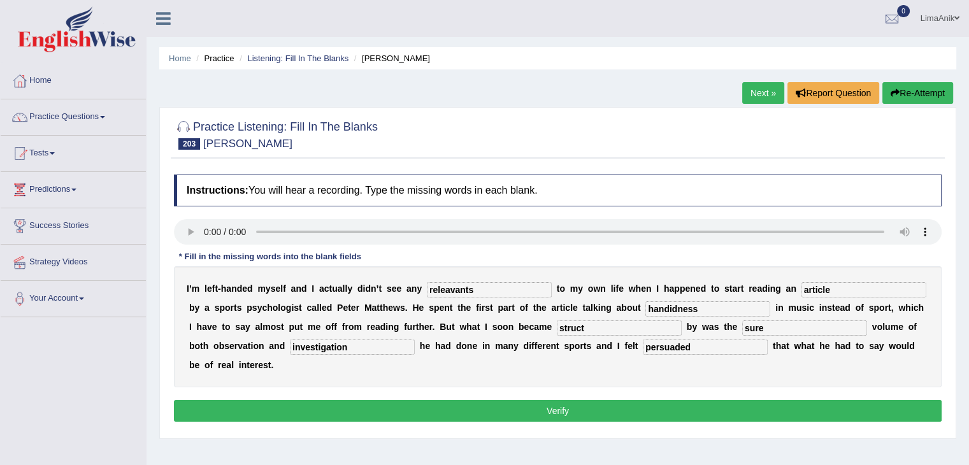
click at [553, 400] on button "Verify" at bounding box center [557, 411] width 767 height 22
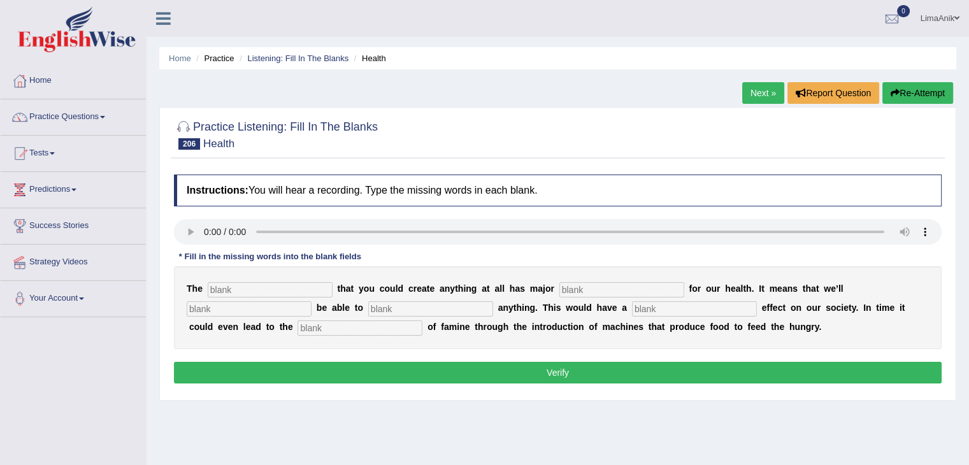
click at [234, 285] on input "text" at bounding box center [270, 289] width 125 height 15
click at [258, 234] on div "Instructions: You will hear a recording. Type the missing words in each blank. …" at bounding box center [558, 280] width 774 height 225
click at [213, 287] on input "text" at bounding box center [270, 289] width 125 height 15
type input "knoa"
click at [563, 280] on div "T h e knoa t h a t y o u c o u l d c r e a t e a n y t h i n g a t a l l h a s …" at bounding box center [557, 307] width 767 height 83
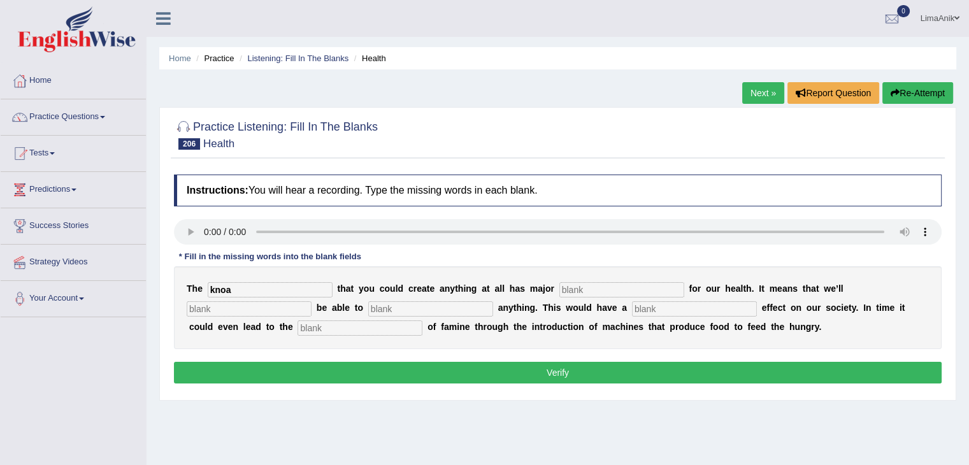
click at [311, 301] on input "text" at bounding box center [249, 308] width 125 height 15
type input "able"
click at [368, 306] on input "text" at bounding box center [430, 308] width 125 height 15
click at [632, 303] on input "text" at bounding box center [694, 308] width 125 height 15
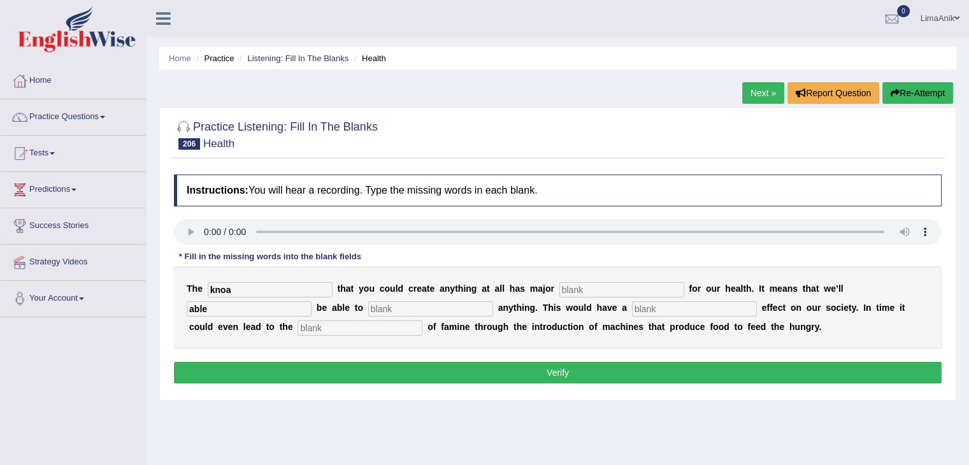
click at [245, 282] on div "Instructions: You will hear a recording. Type the missing words in each blank. …" at bounding box center [558, 280] width 774 height 225
click at [245, 282] on input "knoa" at bounding box center [270, 289] width 125 height 15
click at [228, 286] on input "knoa" at bounding box center [270, 289] width 125 height 15
click at [559, 283] on input "text" at bounding box center [621, 289] width 125 height 15
type input "implications"
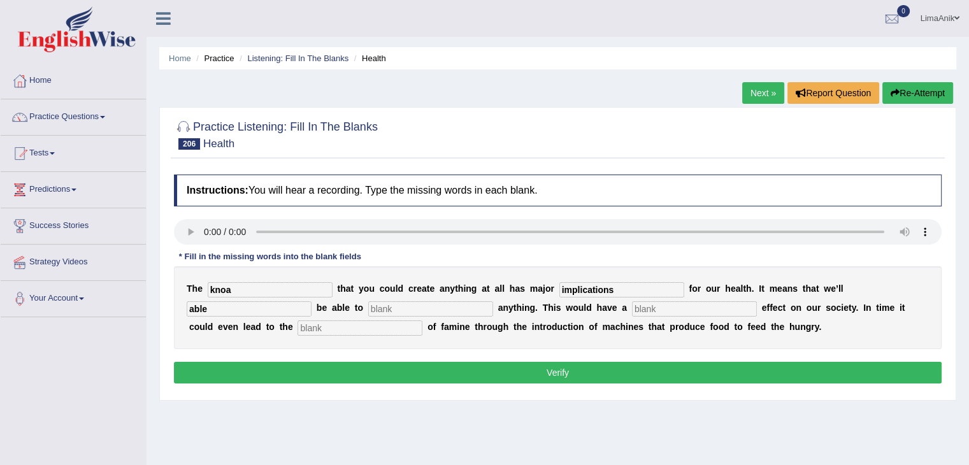
click at [311, 301] on input "able" at bounding box center [249, 308] width 125 height 15
type input "a"
type input "eventually"
click at [239, 290] on input "knoa" at bounding box center [270, 289] width 125 height 15
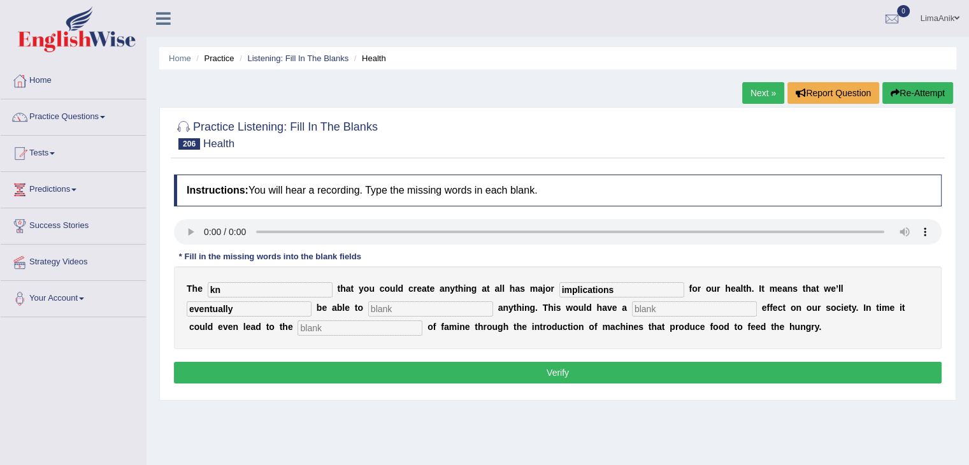
type input "k"
click at [368, 308] on input "text" at bounding box center [430, 308] width 125 height 15
type input "replicate"
click at [632, 302] on input "text" at bounding box center [694, 308] width 125 height 15
type input "phenomenal"
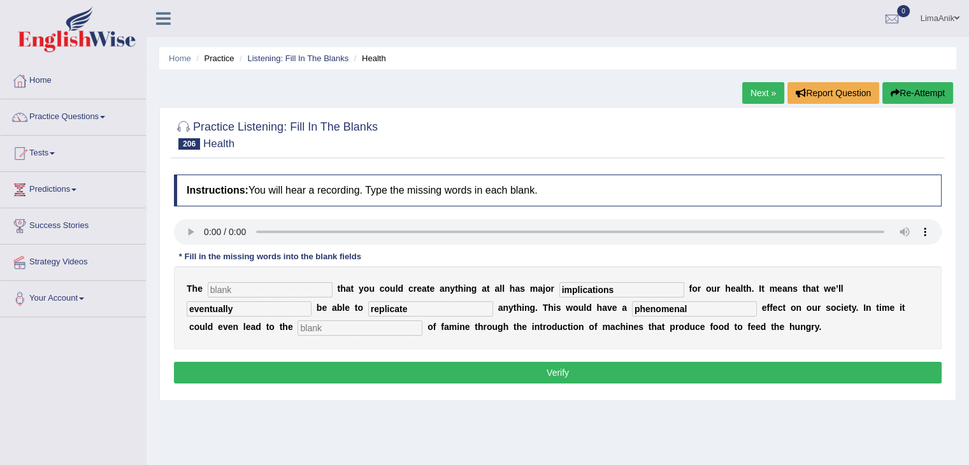
click at [422, 320] on input "text" at bounding box center [359, 327] width 125 height 15
click at [237, 290] on input "text" at bounding box center [270, 289] width 125 height 15
type input "notion"
click at [422, 320] on input "text" at bounding box center [359, 327] width 125 height 15
type input "radication"
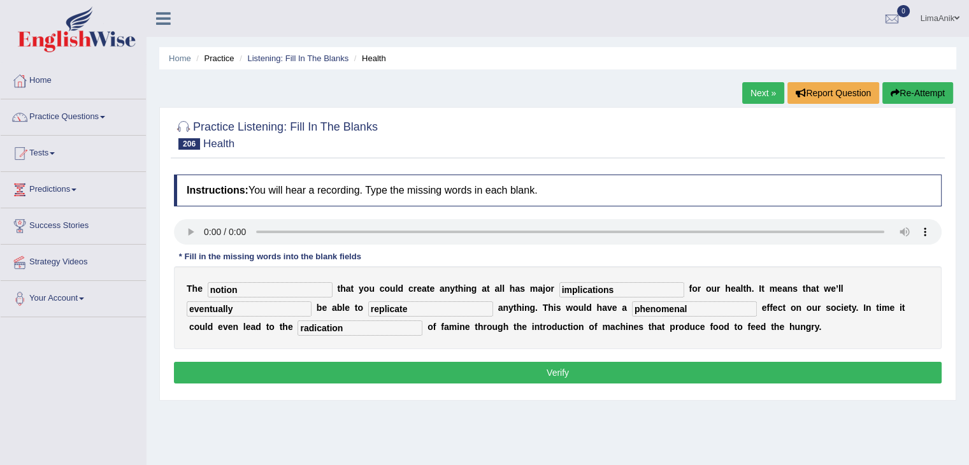
click at [471, 370] on button "Verify" at bounding box center [557, 373] width 767 height 22
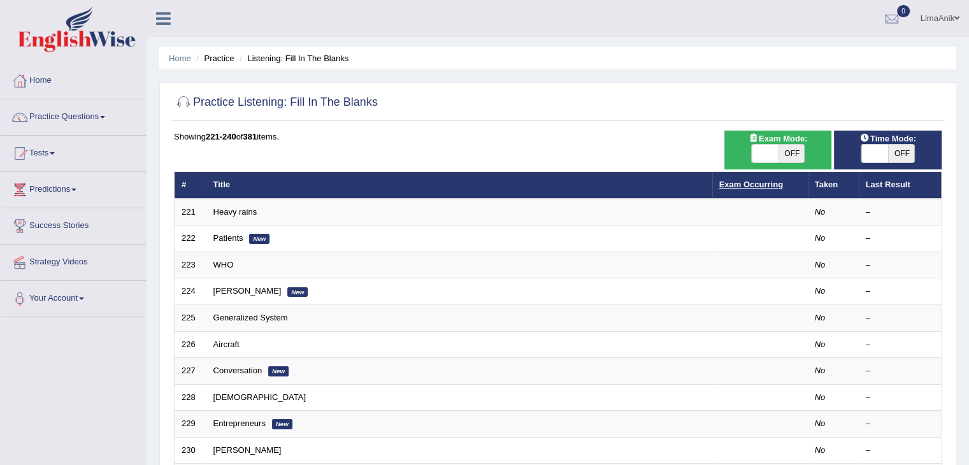
click at [761, 180] on link "Exam Occurring" at bounding box center [751, 185] width 64 height 10
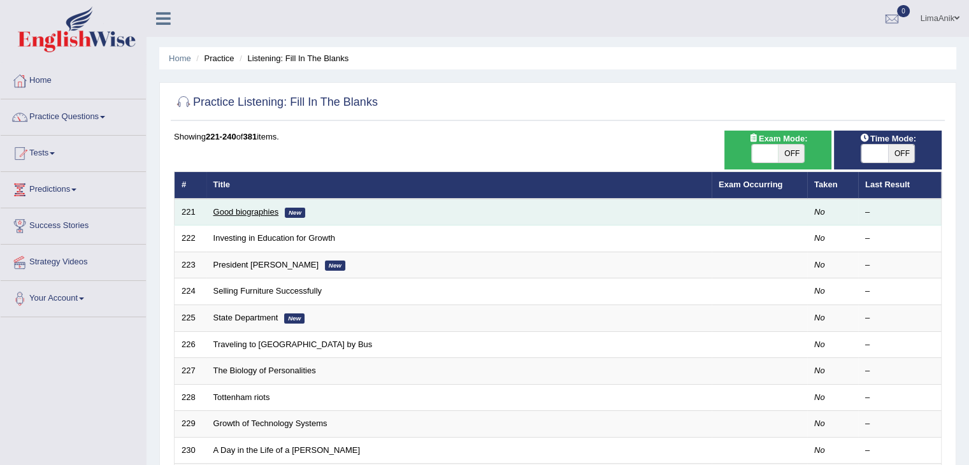
click at [240, 214] on link "Good biographies" at bounding box center [246, 212] width 66 height 10
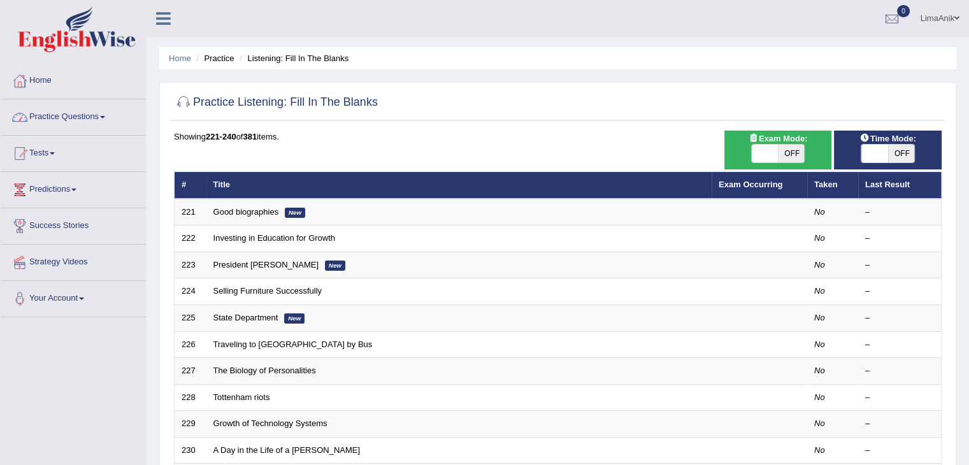
click at [69, 127] on link "Practice Questions" at bounding box center [73, 115] width 145 height 32
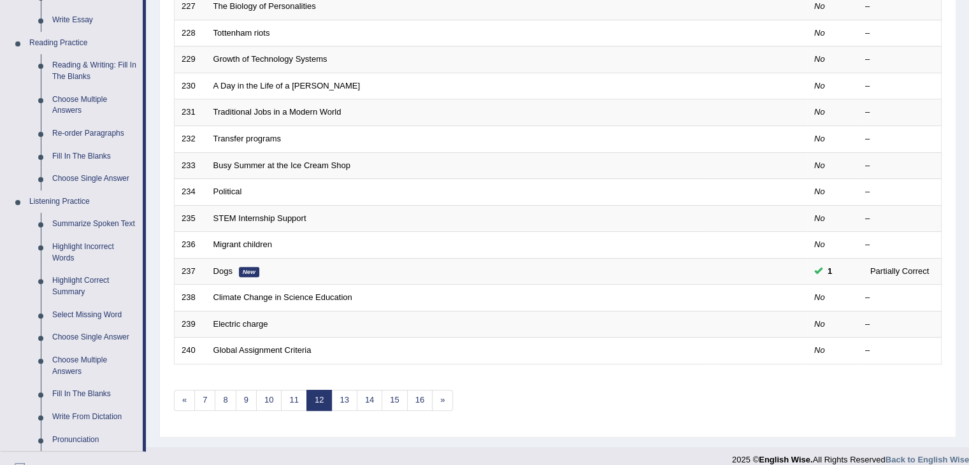
scroll to position [446, 0]
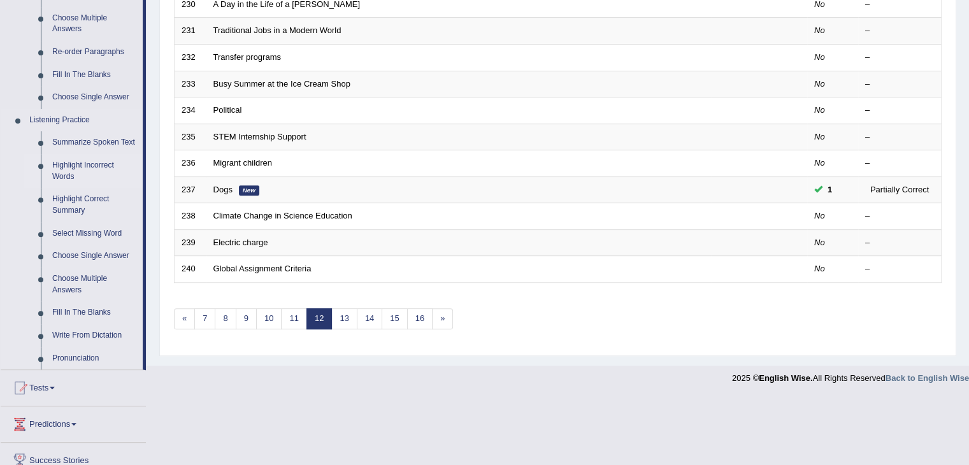
click at [89, 173] on link "Highlight Incorrect Words" at bounding box center [94, 171] width 96 height 34
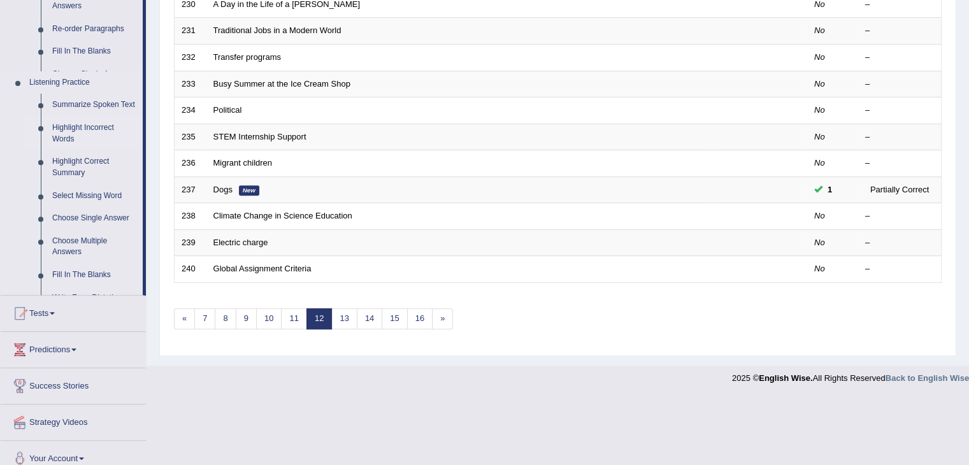
scroll to position [374, 0]
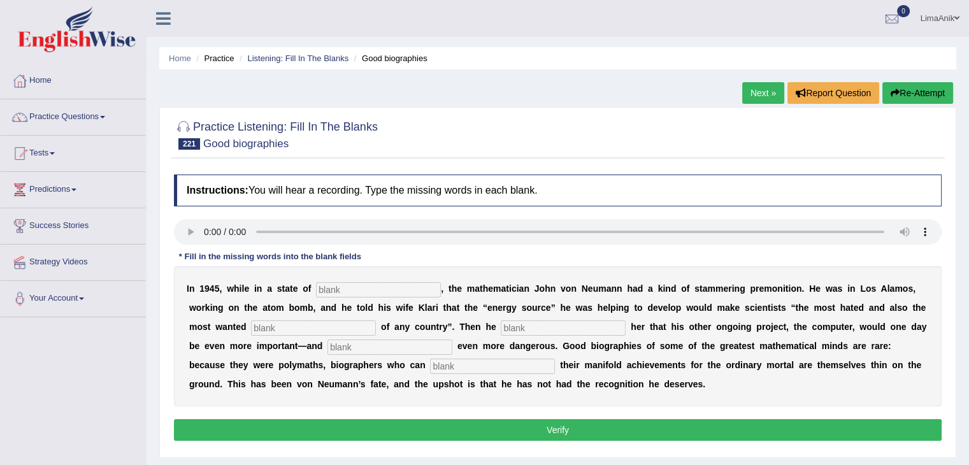
click at [332, 287] on input "text" at bounding box center [378, 289] width 125 height 15
type input "exssition"
click at [251, 325] on input "text" at bounding box center [313, 327] width 125 height 15
type input "citizesx"
click at [501, 333] on input "text" at bounding box center [563, 327] width 125 height 15
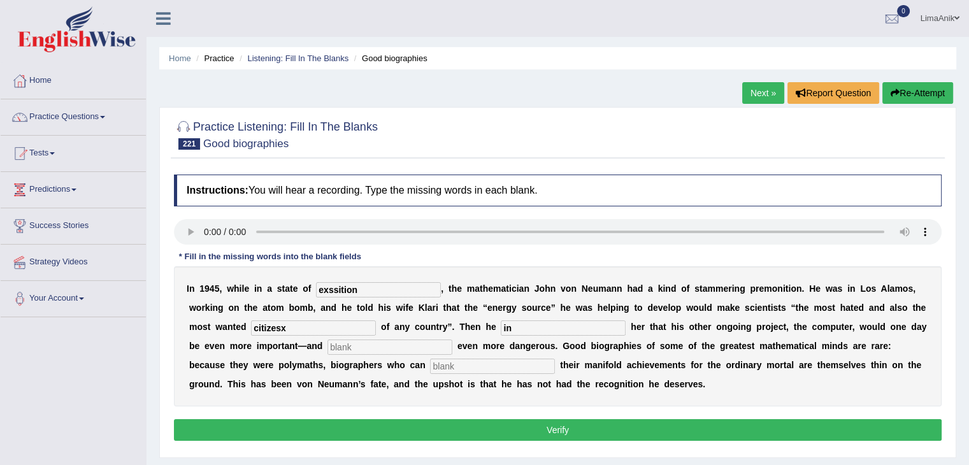
type input "in"
click at [327, 342] on input "text" at bounding box center [389, 346] width 125 height 15
type input "potetially"
click at [430, 364] on input "text" at bounding box center [492, 366] width 125 height 15
type input "interpreat"
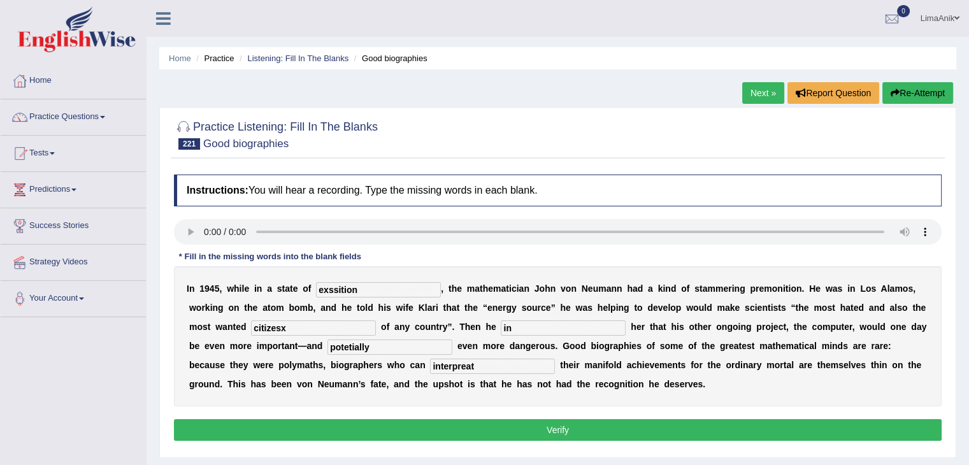
click at [275, 334] on input "citizesx" at bounding box center [313, 327] width 125 height 15
type input "citizens"
click at [501, 327] on input "in" at bounding box center [563, 327] width 125 height 15
click at [364, 289] on input "exssition" at bounding box center [378, 289] width 125 height 15
type input "exauteion"
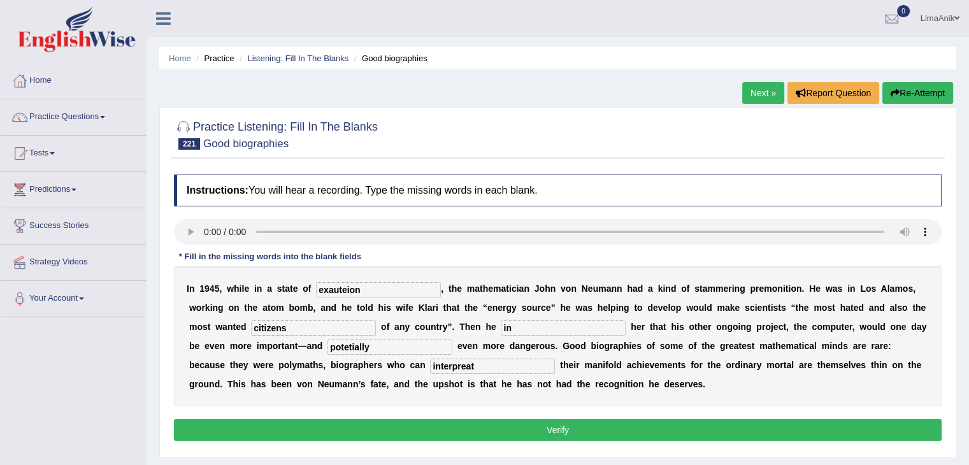
click at [501, 328] on input "in" at bounding box center [563, 327] width 125 height 15
type input "informed"
click at [430, 370] on input "interpreat" at bounding box center [492, 366] width 125 height 15
click at [327, 346] on input "potetially" at bounding box center [389, 346] width 125 height 15
type input "potentially"
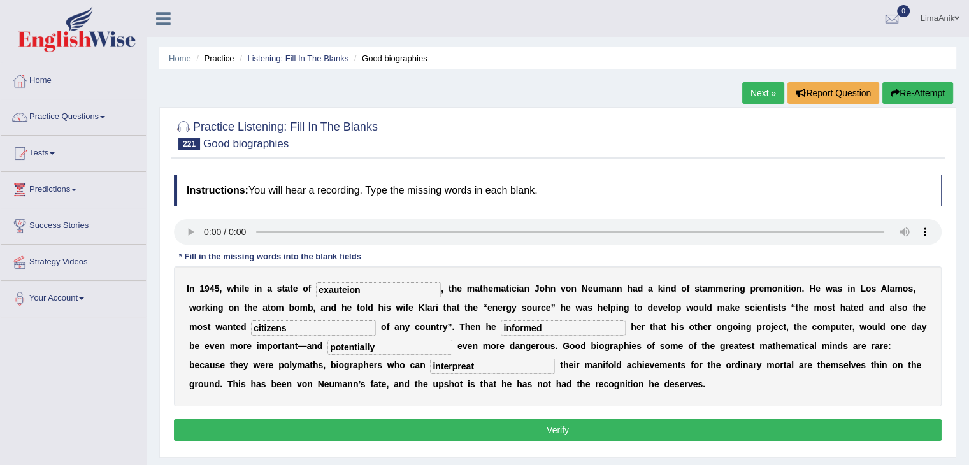
click at [430, 366] on input "interpreat" at bounding box center [492, 366] width 125 height 15
type input "interpret"
click at [376, 289] on input "exauteion" at bounding box center [378, 289] width 125 height 15
type input "exhaustion"
click at [604, 426] on button "Verify" at bounding box center [557, 430] width 767 height 22
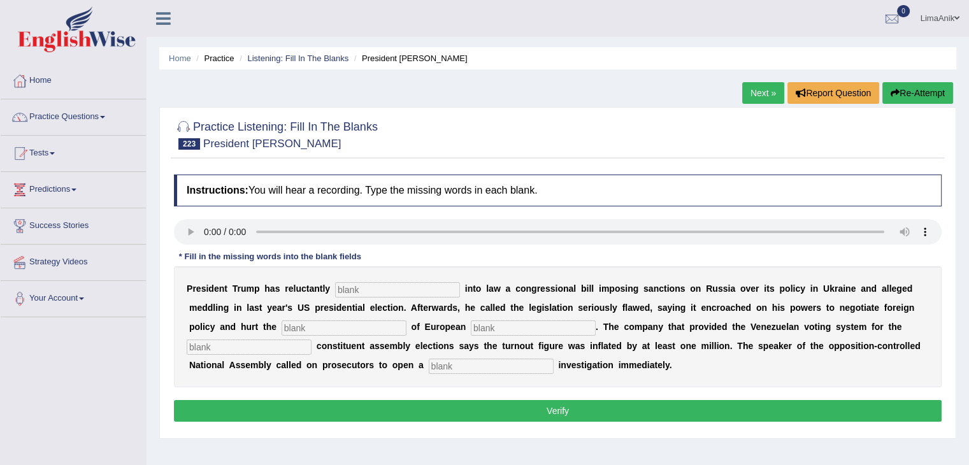
drag, startPoint x: 353, startPoint y: 299, endPoint x: 498, endPoint y: 296, distance: 145.3
click at [498, 296] on div "P r e s i d e n t T r u m p h a s r e l u c t a n t l y i n t o l a w a c o n g…" at bounding box center [557, 326] width 767 height 121
click at [359, 294] on input "text" at bounding box center [397, 289] width 125 height 15
type input "sundedn"
click at [282, 330] on input "text" at bounding box center [344, 327] width 125 height 15
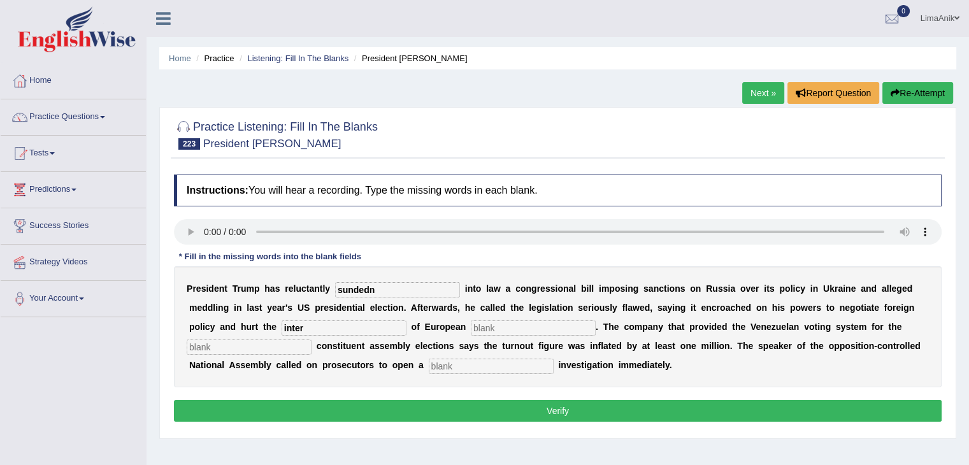
type input "inter"
click at [471, 327] on input "text" at bounding box center [533, 327] width 125 height 15
type input "alaisdn"
click at [311, 339] on input "text" at bounding box center [249, 346] width 125 height 15
type input "contivetar"
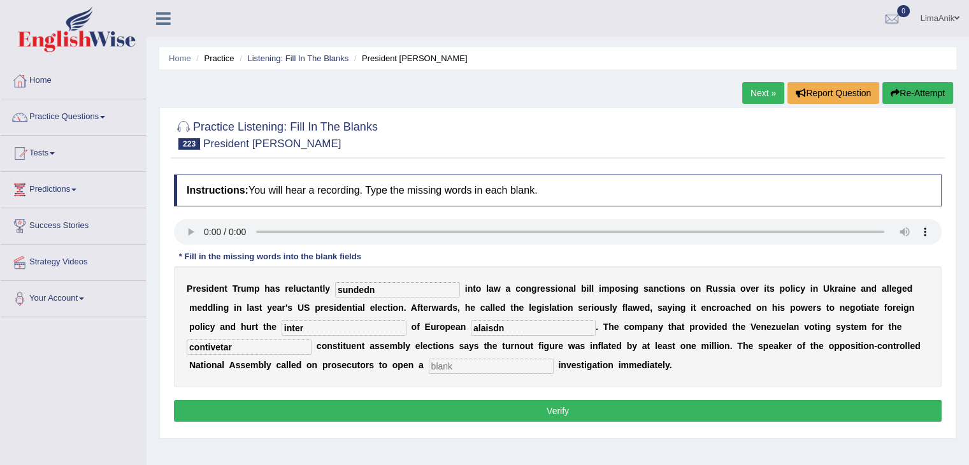
click at [429, 370] on input "text" at bounding box center [491, 366] width 125 height 15
type input "criminal"
click at [282, 328] on input "inter" at bounding box center [344, 327] width 125 height 15
click at [282, 332] on input "inter" at bounding box center [344, 327] width 125 height 15
type input "interest"
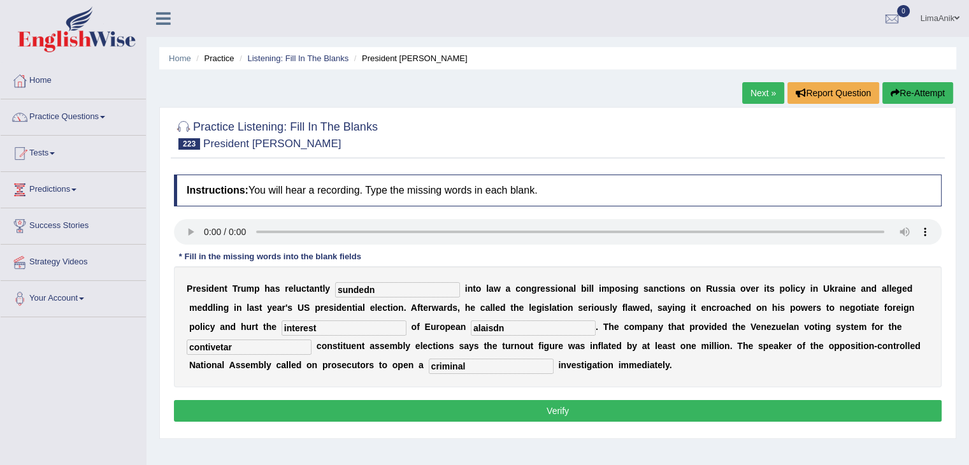
click at [471, 334] on input "alaisdn" at bounding box center [533, 327] width 125 height 15
type input "alise"
click at [311, 339] on input "contivetar" at bounding box center [249, 346] width 125 height 15
type input "controversial"
click at [439, 402] on button "Verify" at bounding box center [557, 411] width 767 height 22
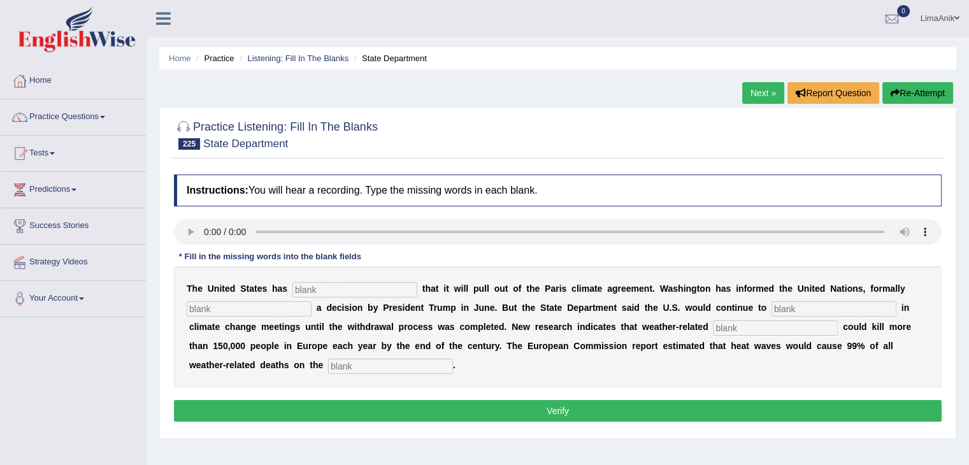
click at [301, 287] on div "Instructions: You will hear a recording. Type the missing words in each blank. …" at bounding box center [558, 300] width 774 height 264
click at [301, 287] on input "text" at bounding box center [354, 289] width 125 height 15
click at [332, 283] on input "text" at bounding box center [354, 289] width 125 height 15
type input "confirmed"
click at [199, 310] on input "text" at bounding box center [249, 308] width 125 height 15
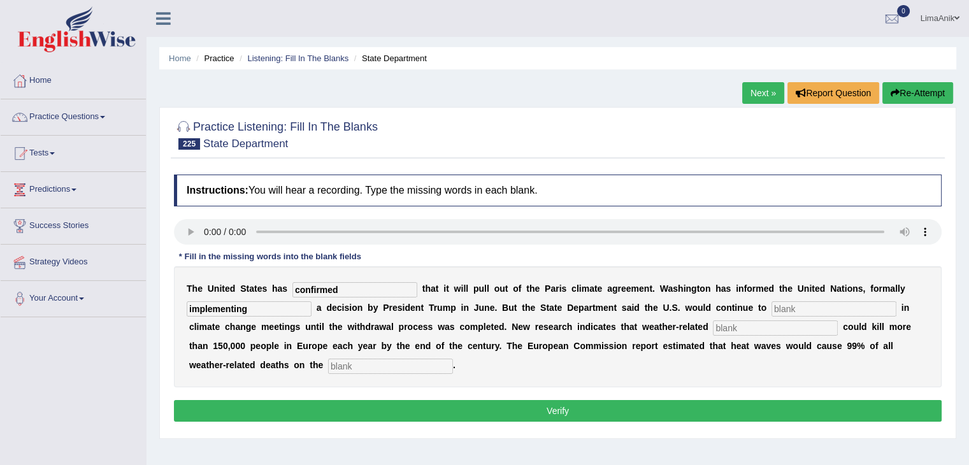
type input "implementing"
click at [771, 307] on input "text" at bounding box center [833, 308] width 125 height 15
type input "particiapting"
click at [713, 324] on input "text" at bounding box center [775, 327] width 125 height 15
type input "deisasdtere"
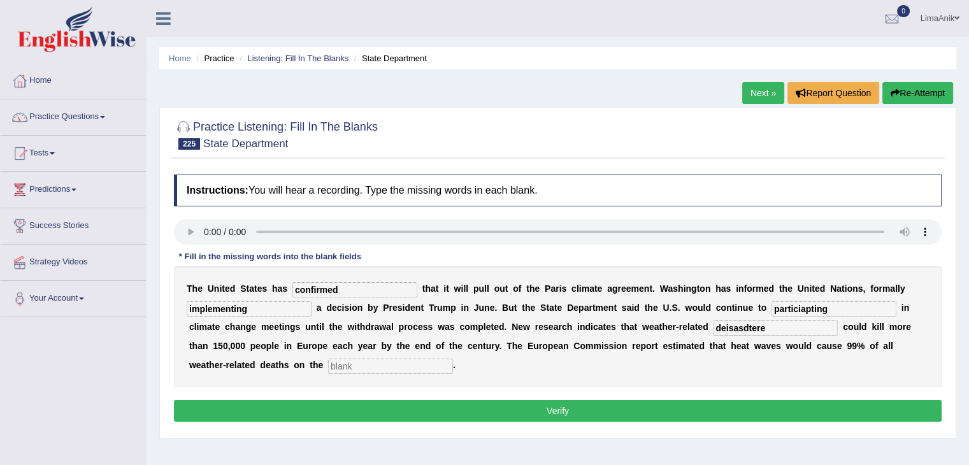
click at [328, 368] on input "text" at bounding box center [390, 366] width 125 height 15
type input "continent"
click at [713, 322] on input "deisasdtere" at bounding box center [775, 327] width 125 height 15
type input "disasters"
click at [260, 313] on input "implementing" at bounding box center [249, 308] width 125 height 15
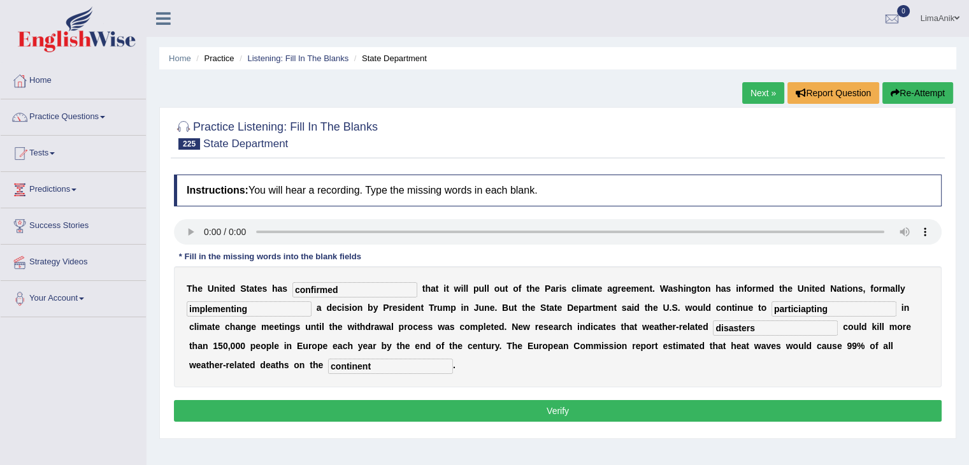
click at [795, 306] on input "particiapting" at bounding box center [833, 308] width 125 height 15
type input "participating"
drag, startPoint x: 530, startPoint y: 367, endPoint x: 500, endPoint y: 377, distance: 31.4
click at [500, 377] on div "T h e U n i t e d S t a t e s h a s confirmed t h a t i t w i l l p u l l o u t…" at bounding box center [557, 326] width 767 height 121
click at [567, 412] on button "Verify" at bounding box center [557, 411] width 767 height 22
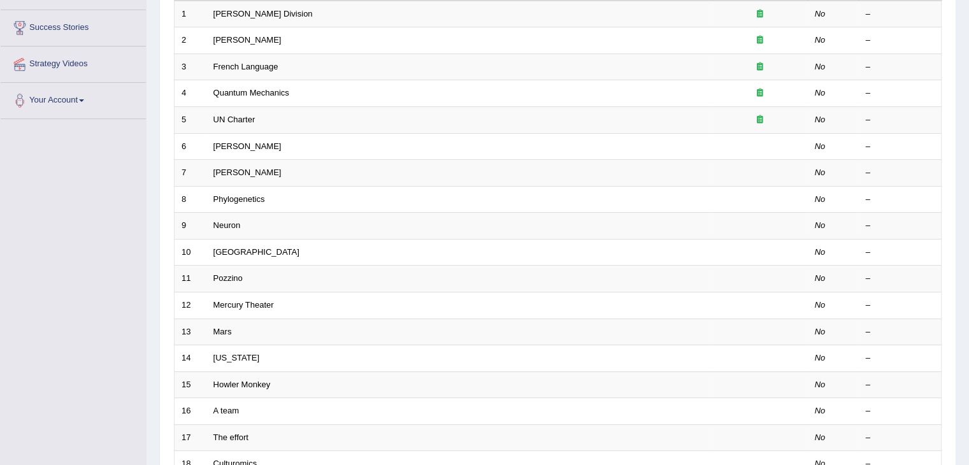
scroll to position [374, 0]
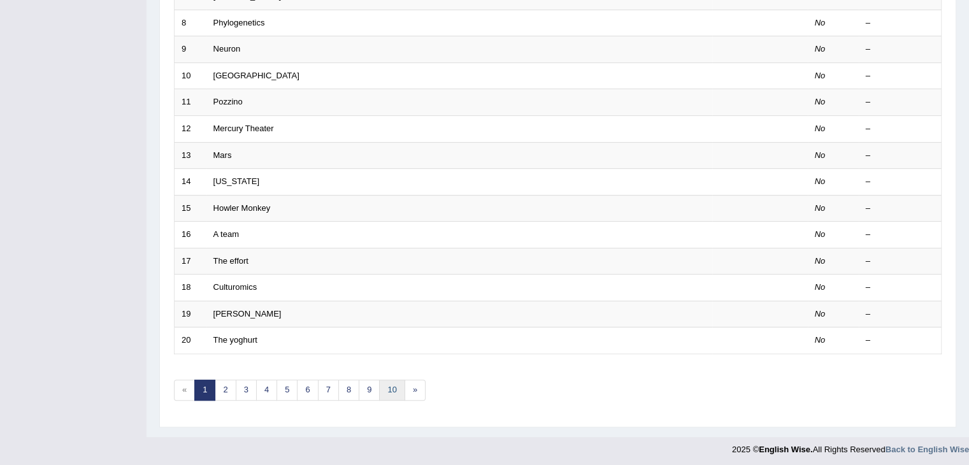
click at [379, 387] on link "10" at bounding box center [391, 390] width 25 height 21
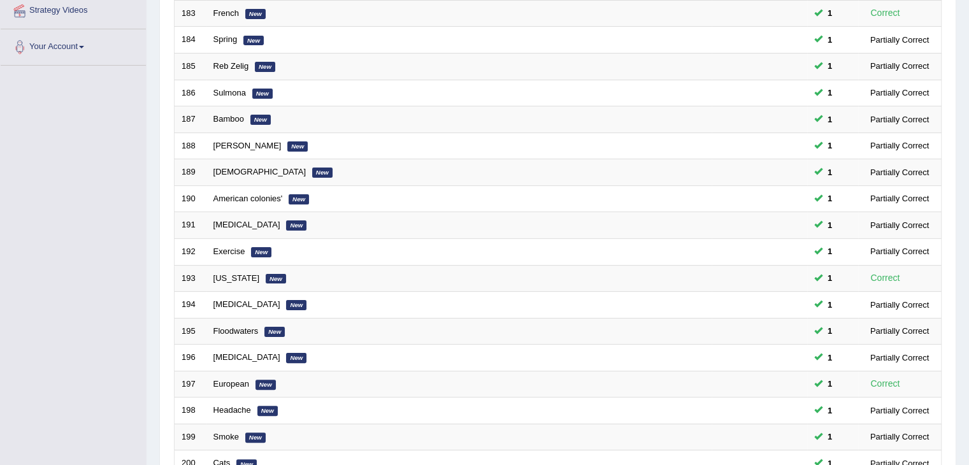
scroll to position [374, 0]
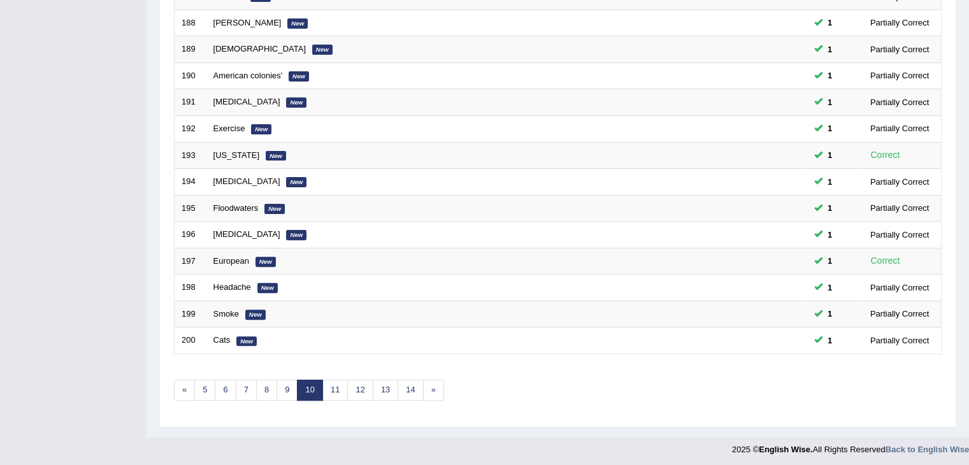
drag, startPoint x: 978, startPoint y: 107, endPoint x: 978, endPoint y: 346, distance: 239.5
click at [366, 385] on link "12" at bounding box center [359, 390] width 25 height 21
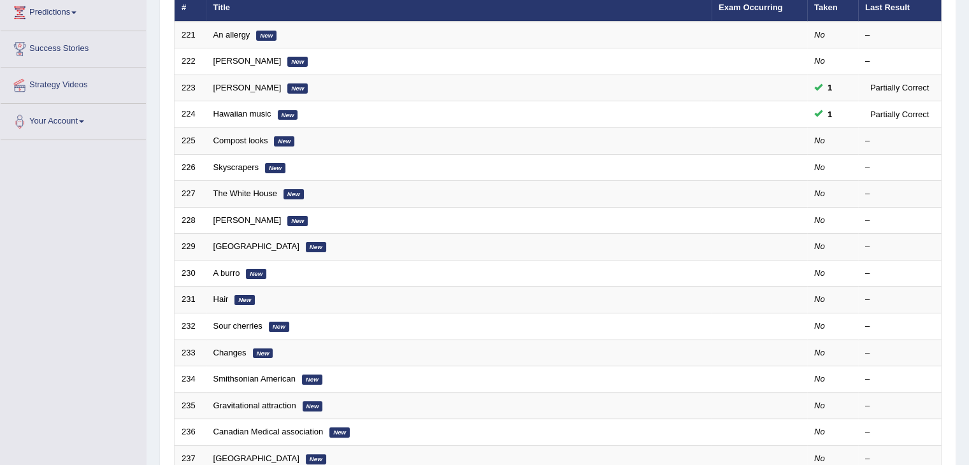
scroll to position [83, 0]
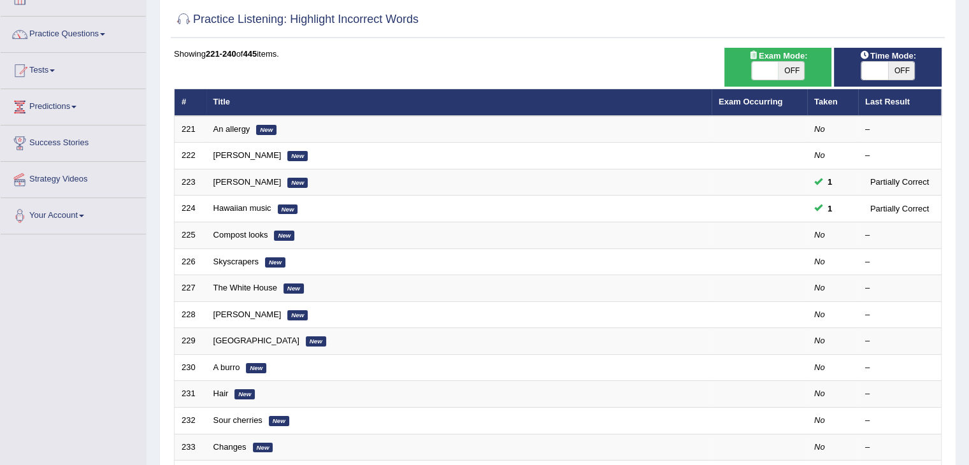
click at [762, 106] on th "Exam Occurring" at bounding box center [759, 102] width 96 height 27
click at [758, 104] on link "Exam Occurring" at bounding box center [750, 102] width 64 height 10
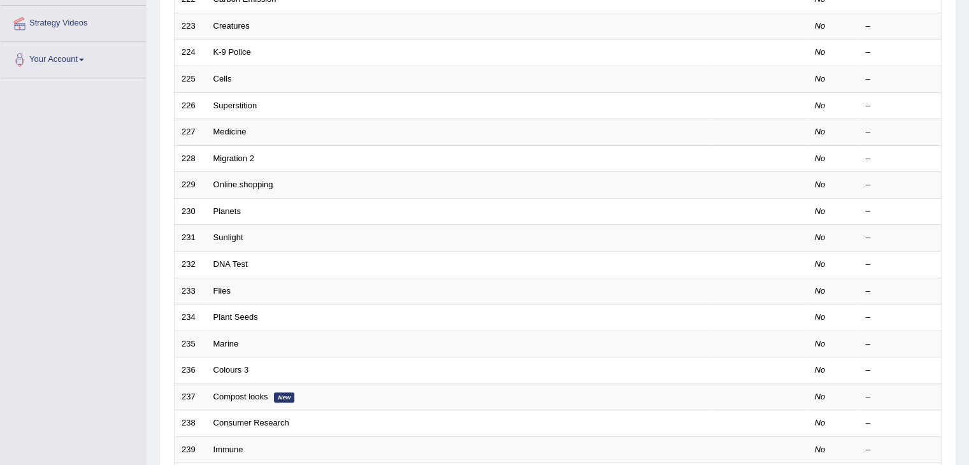
scroll to position [374, 0]
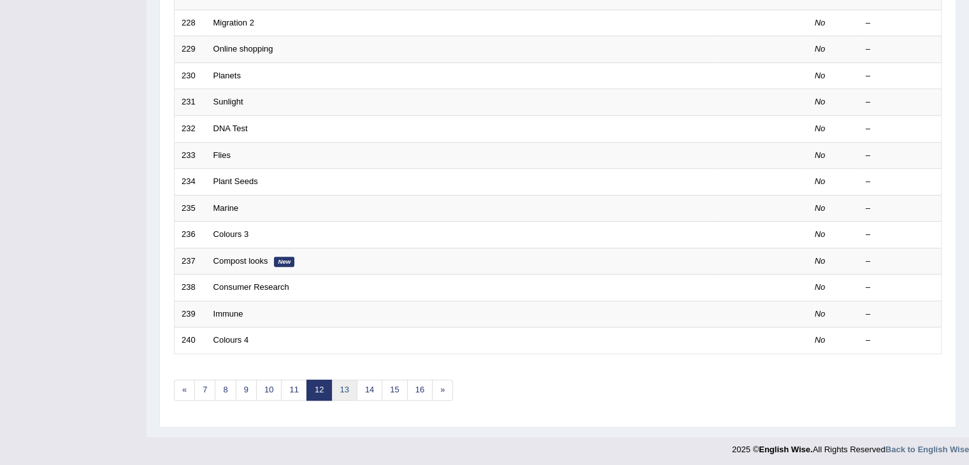
click at [339, 388] on link "13" at bounding box center [343, 390] width 25 height 21
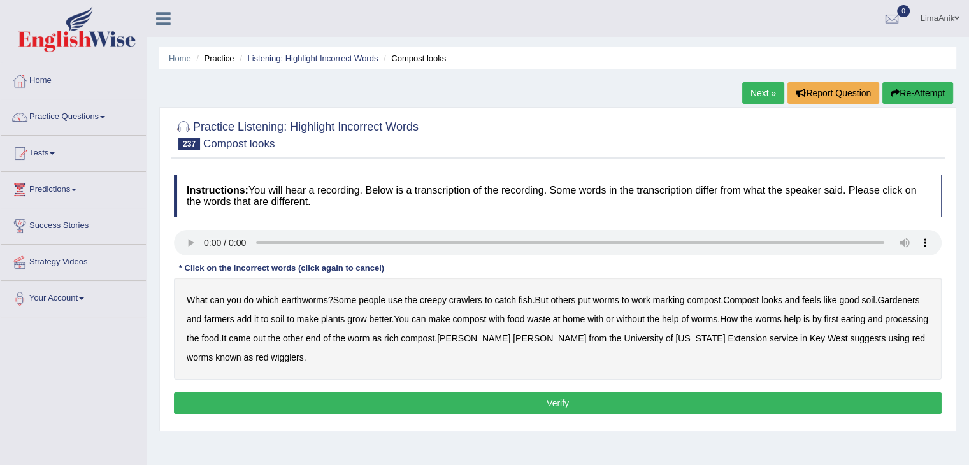
click at [260, 302] on b "which" at bounding box center [267, 300] width 23 height 10
click at [504, 321] on b "with" at bounding box center [496, 319] width 16 height 10
click at [250, 340] on b "came" at bounding box center [240, 338] width 22 height 10
click at [727, 338] on b "Extension" at bounding box center [746, 338] width 39 height 10
click at [727, 340] on b "Extension" at bounding box center [746, 338] width 39 height 10
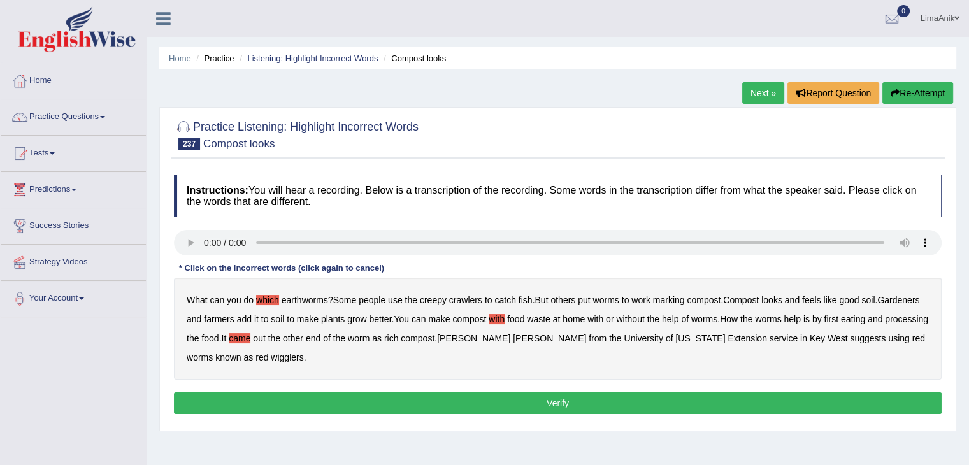
click at [531, 400] on button "Verify" at bounding box center [557, 403] width 767 height 22
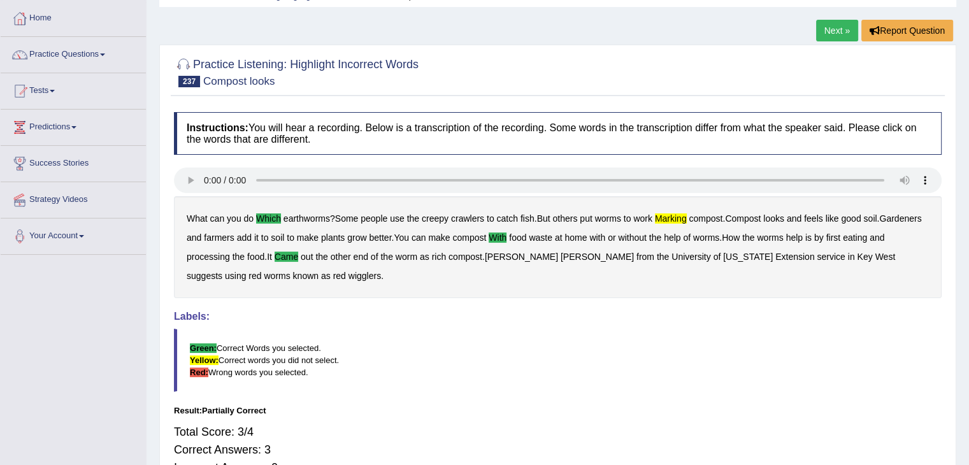
scroll to position [115, 0]
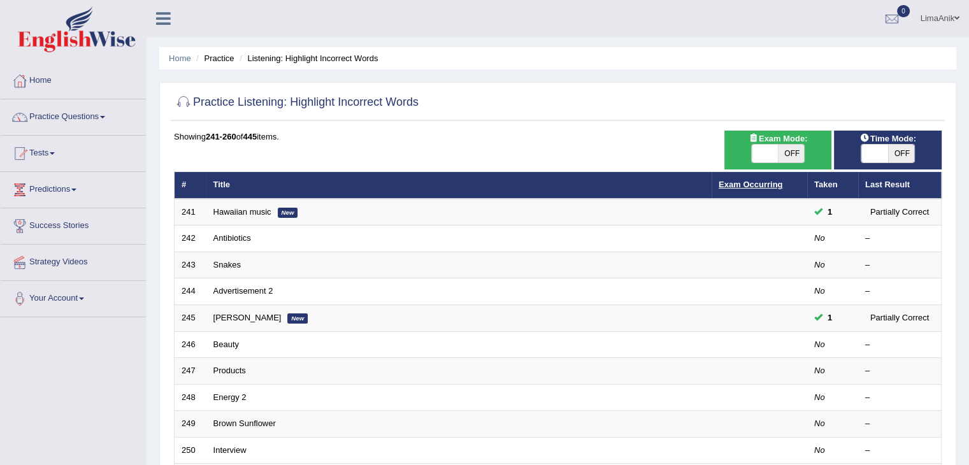
click at [736, 185] on link "Exam Occurring" at bounding box center [750, 185] width 64 height 10
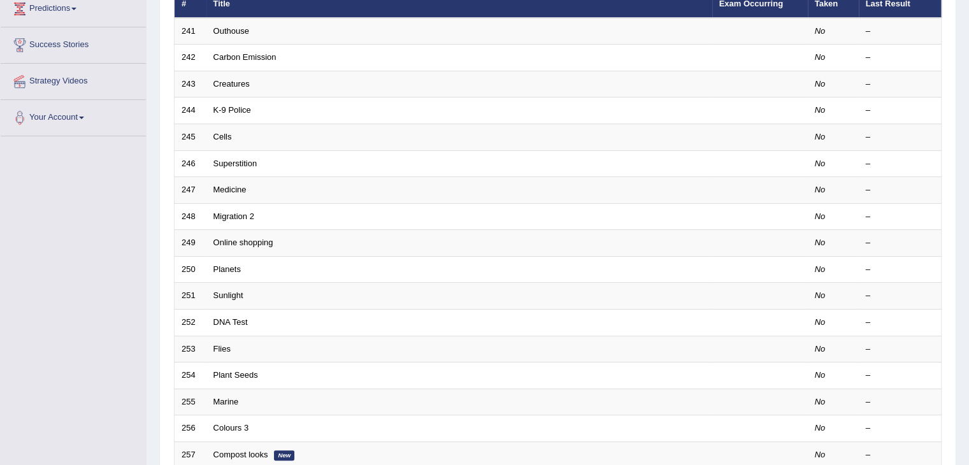
scroll to position [374, 0]
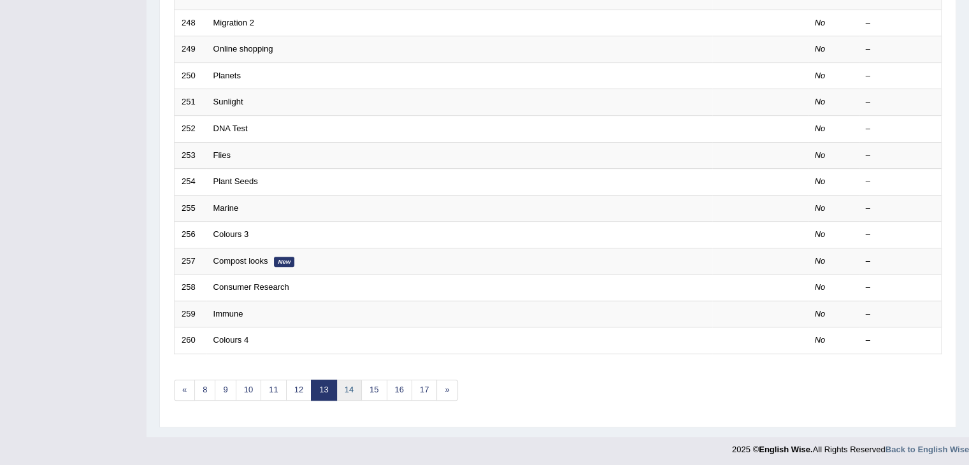
click at [345, 395] on link "14" at bounding box center [348, 390] width 25 height 21
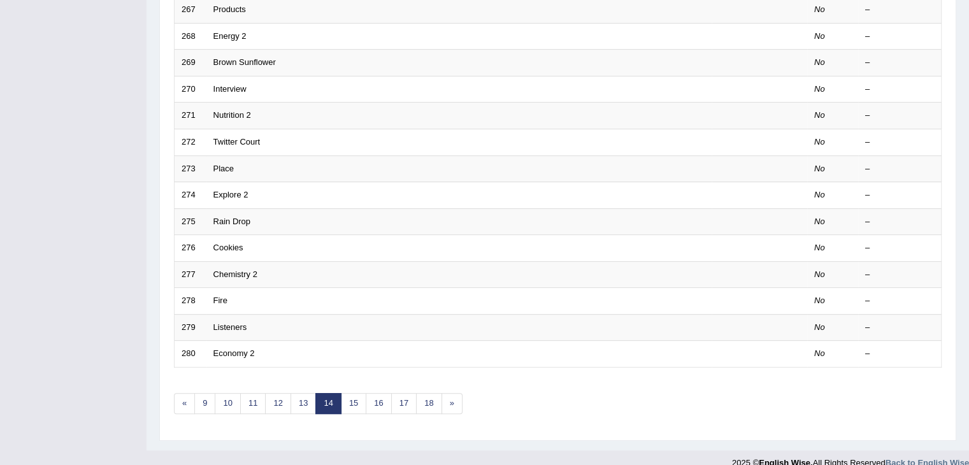
scroll to position [371, 0]
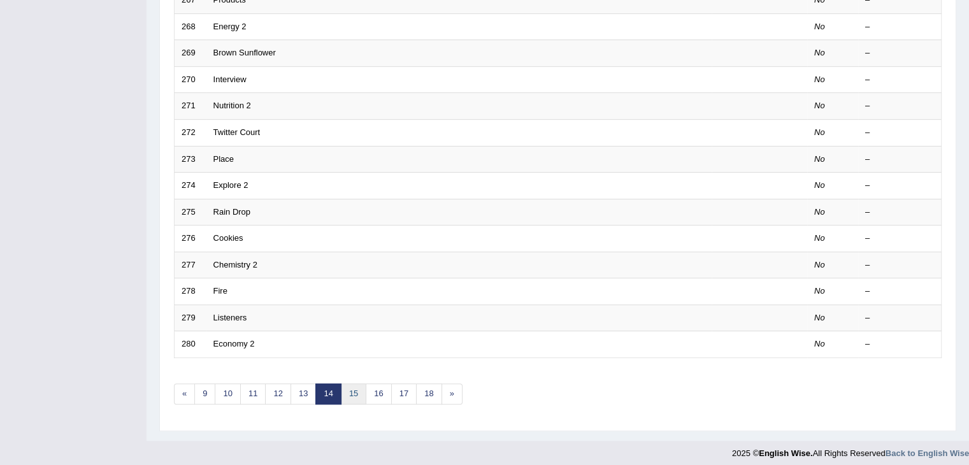
click at [353, 388] on link "15" at bounding box center [353, 393] width 25 height 21
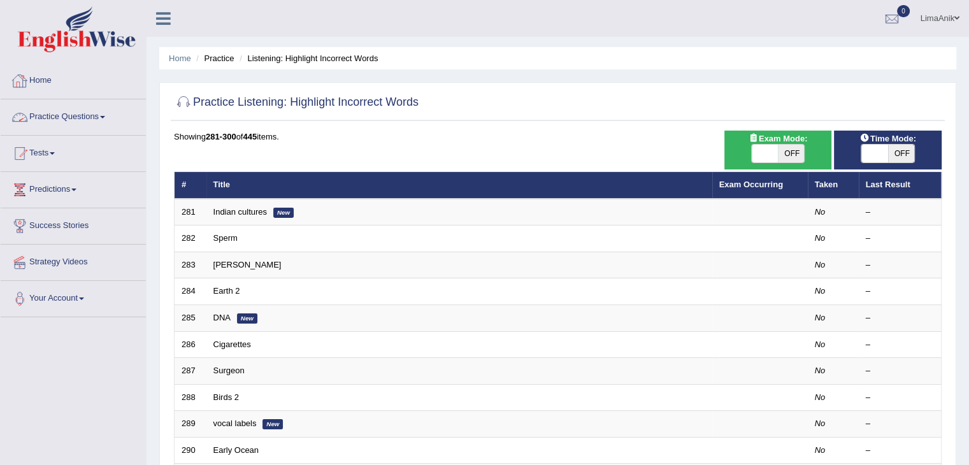
click at [38, 114] on link "Practice Questions" at bounding box center [73, 115] width 145 height 32
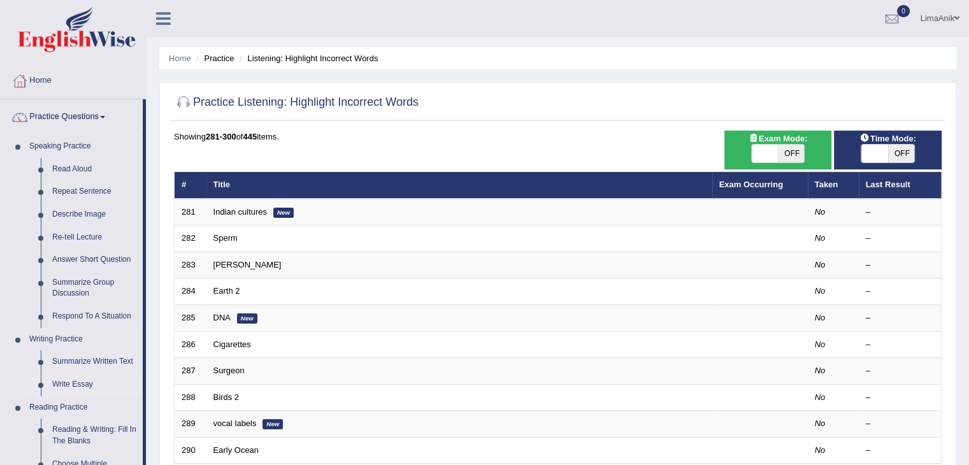
click at [66, 381] on link "Write Essay" at bounding box center [94, 384] width 96 height 23
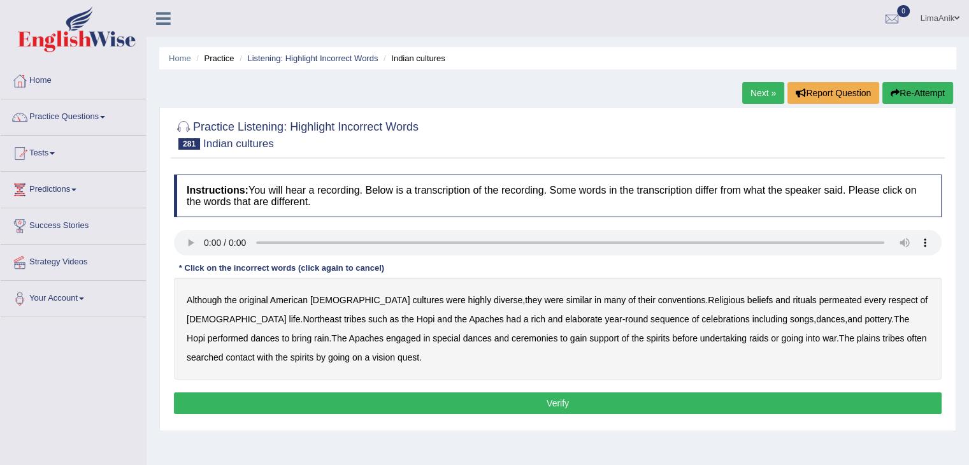
click at [658, 301] on b "conventions" at bounding box center [682, 300] width 48 height 10
click at [303, 322] on b "Northeast" at bounding box center [322, 319] width 39 height 10
click at [701, 319] on b "celebrations" at bounding box center [725, 319] width 48 height 10
click at [224, 352] on b "searched" at bounding box center [205, 357] width 37 height 10
click at [369, 397] on button "Verify" at bounding box center [557, 403] width 767 height 22
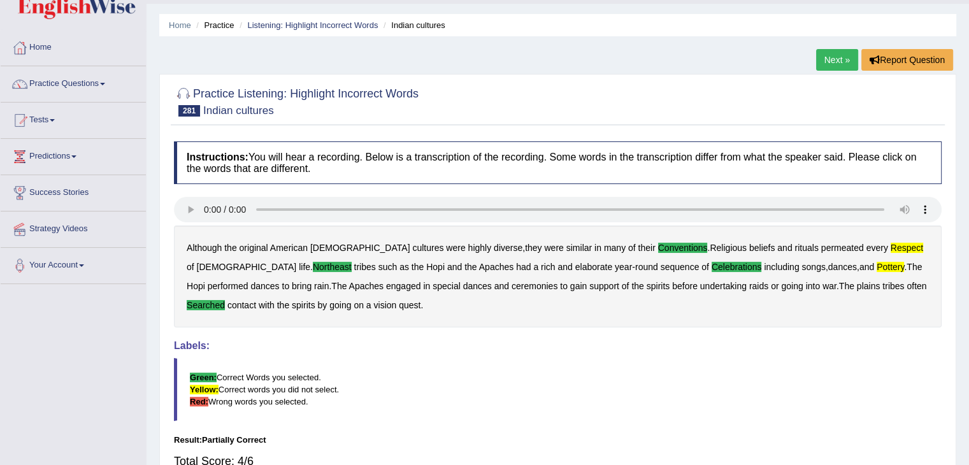
scroll to position [35, 0]
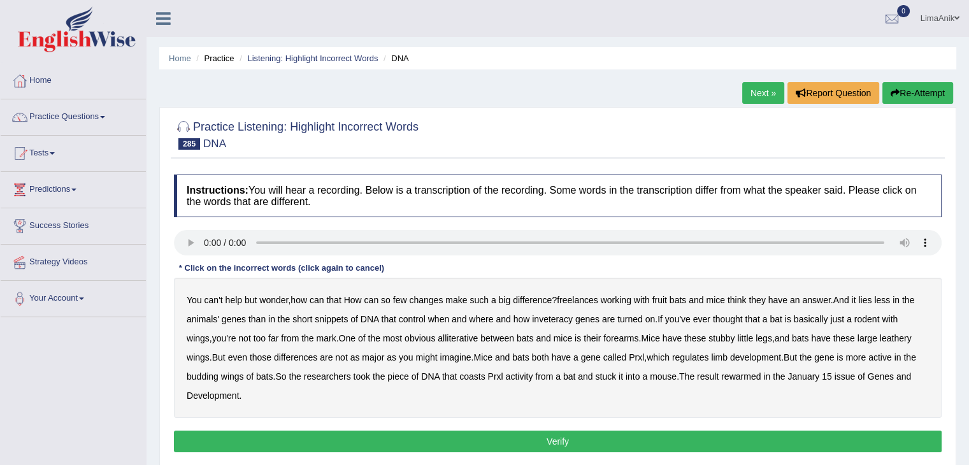
click at [571, 301] on b "freelances" at bounding box center [577, 300] width 41 height 10
click at [546, 318] on b "inveteracy" at bounding box center [552, 319] width 41 height 10
click at [441, 339] on b "alliterative" at bounding box center [458, 338] width 40 height 10
click at [459, 376] on b "coasts" at bounding box center [471, 376] width 25 height 10
click at [721, 375] on b "rewarmed" at bounding box center [740, 376] width 39 height 10
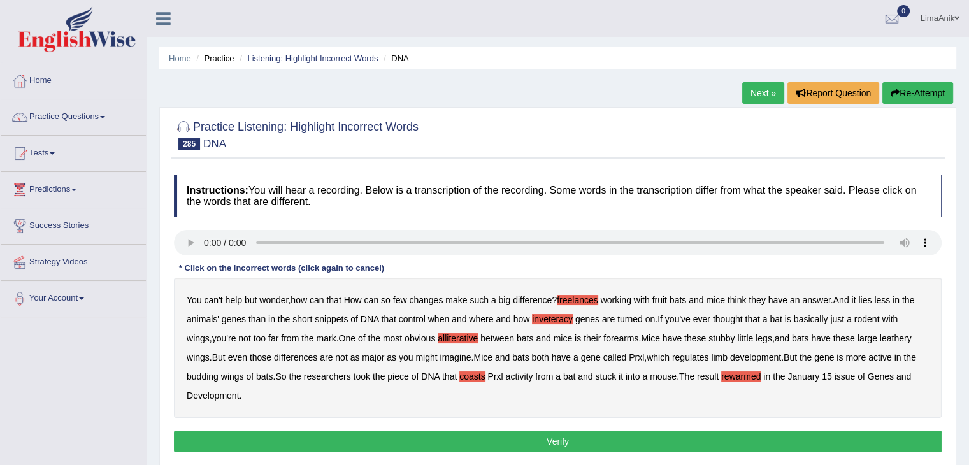
click at [579, 434] on button "Verify" at bounding box center [557, 442] width 767 height 22
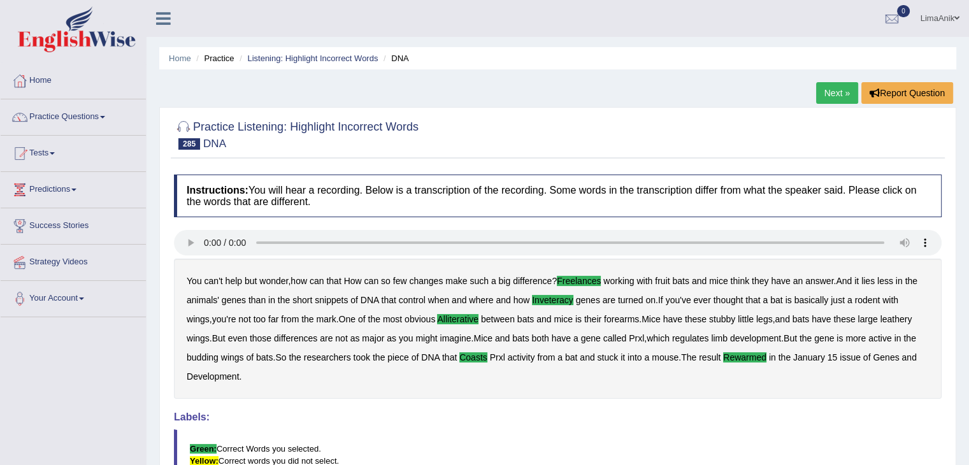
scroll to position [102, 0]
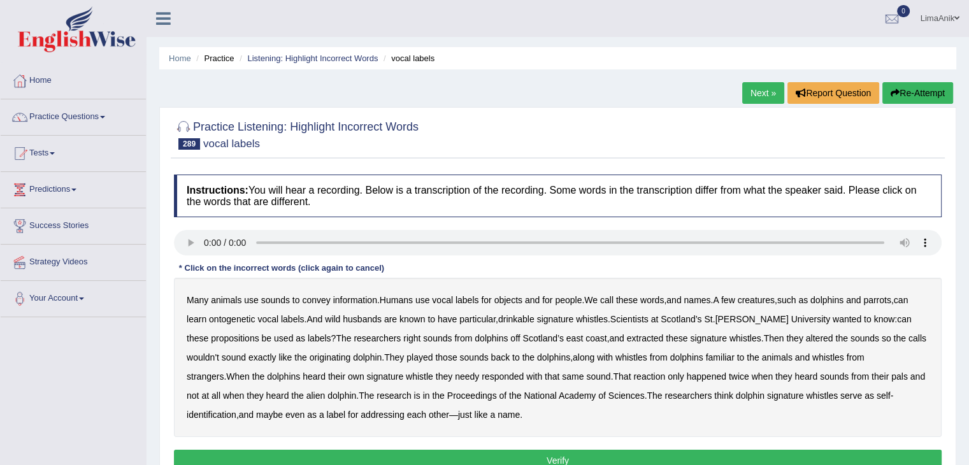
click at [413, 300] on b "Humans" at bounding box center [396, 300] width 33 height 10
click at [248, 319] on b "ontogenetic" at bounding box center [232, 319] width 46 height 10
click at [367, 320] on b "husbands" at bounding box center [362, 319] width 39 height 10
click at [518, 320] on b "drinkable" at bounding box center [516, 319] width 36 height 10
click at [213, 342] on b "propositions" at bounding box center [235, 338] width 48 height 10
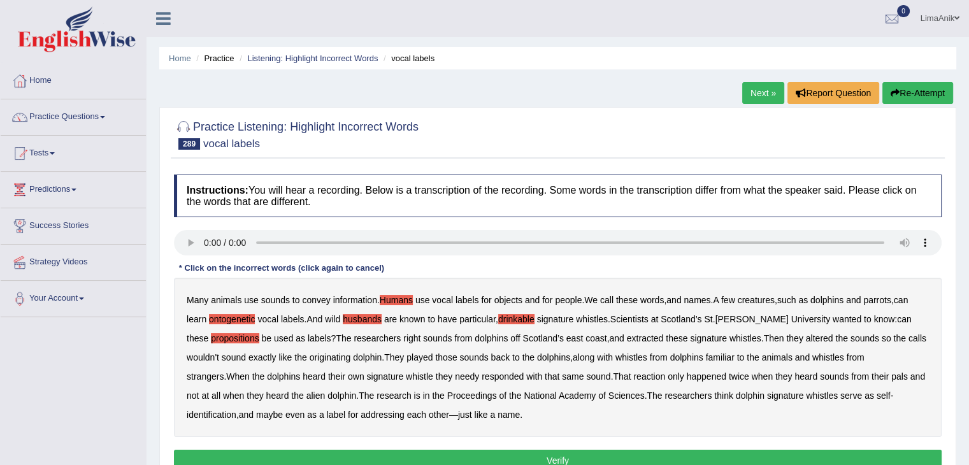
click at [403, 342] on b "right" at bounding box center [411, 338] width 17 height 10
click at [455, 376] on b "needy" at bounding box center [467, 376] width 24 height 10
click at [396, 293] on div "Many animals use sounds to convey information . Humans use vocal labels for obj…" at bounding box center [557, 357] width 767 height 159
click at [396, 296] on b "Humans" at bounding box center [396, 300] width 33 height 10
click at [538, 455] on button "Verify" at bounding box center [557, 461] width 767 height 22
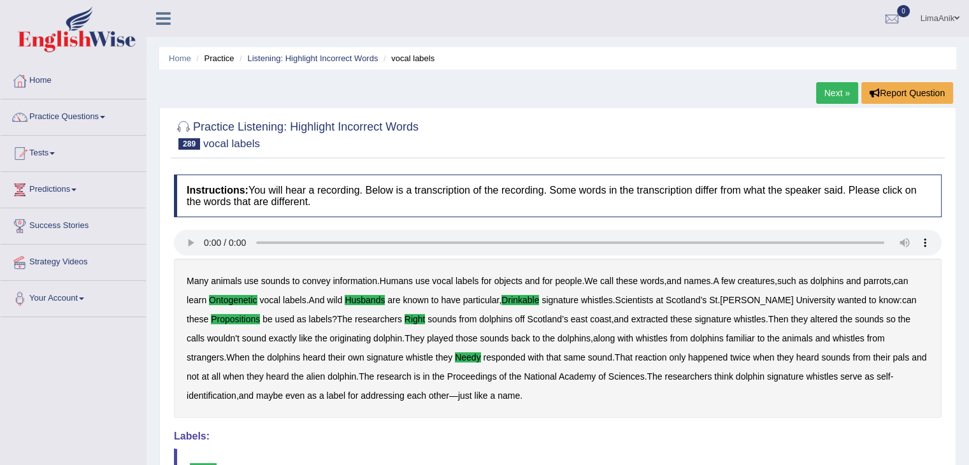
scroll to position [110, 0]
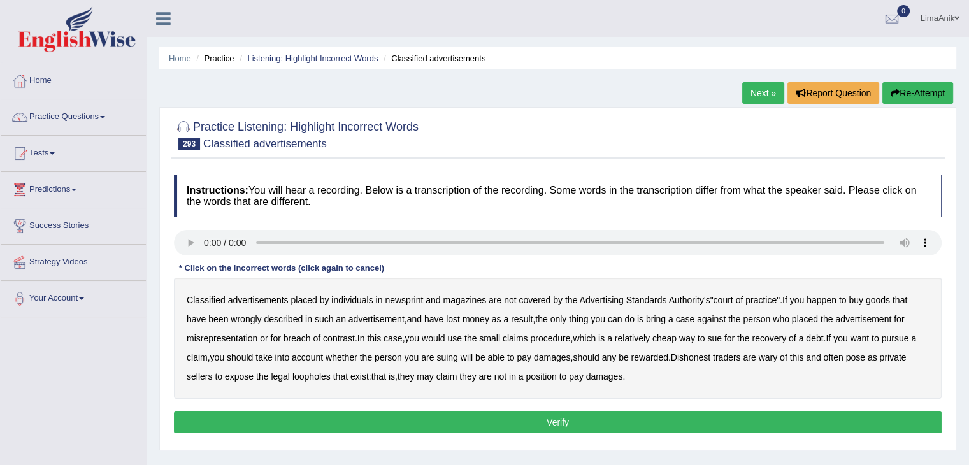
click at [410, 297] on b "newsprint" at bounding box center [404, 300] width 38 height 10
click at [493, 414] on button "Verify" at bounding box center [557, 422] width 767 height 22
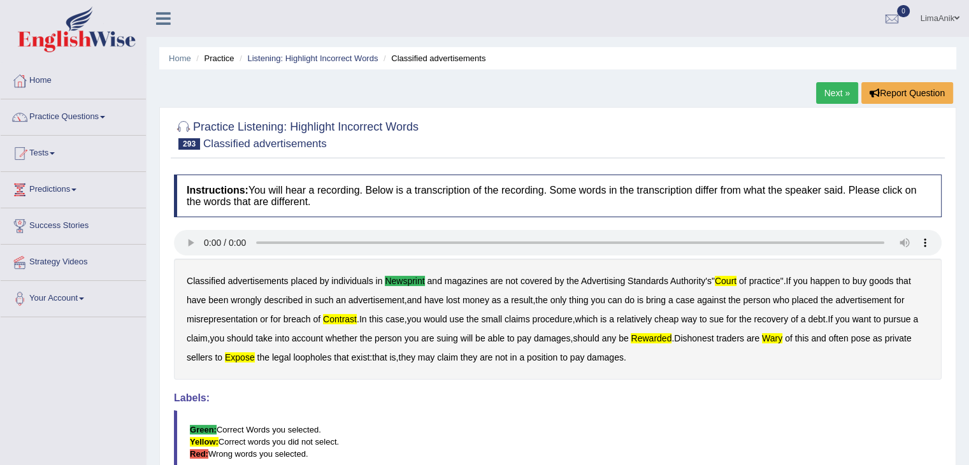
scroll to position [151, 0]
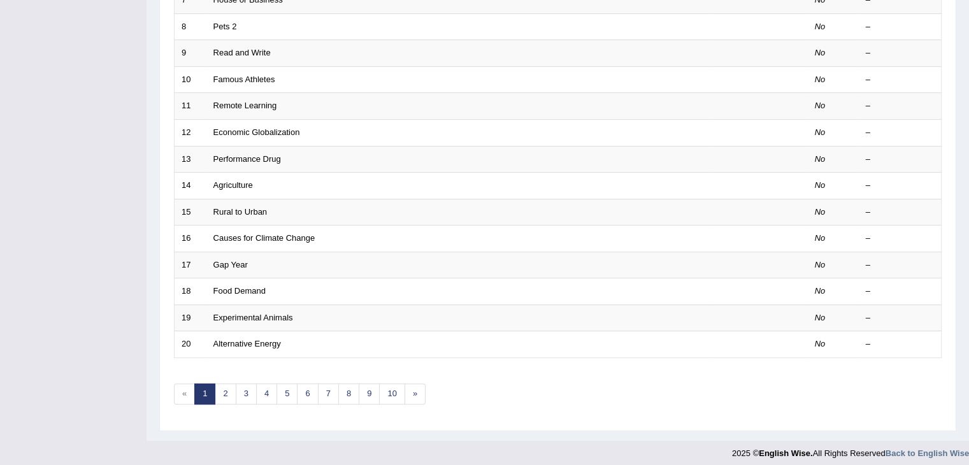
scroll to position [374, 0]
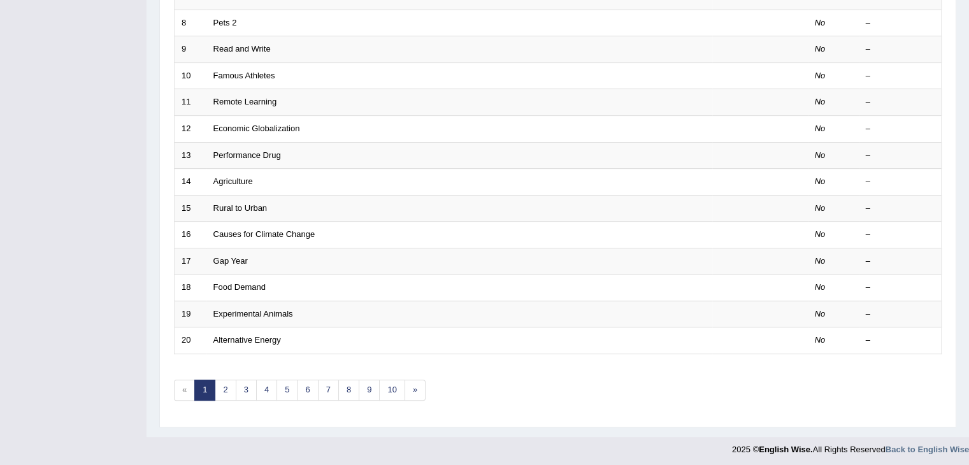
click at [396, 392] on link "10" at bounding box center [391, 390] width 25 height 21
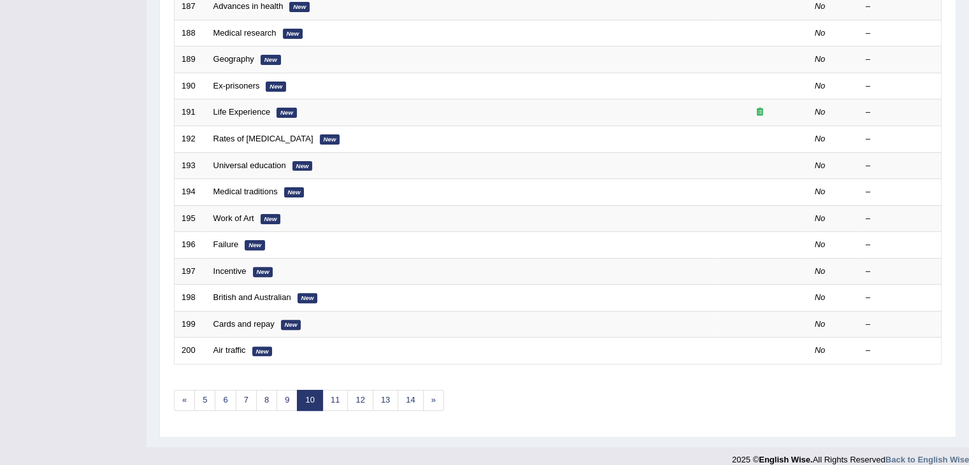
scroll to position [374, 0]
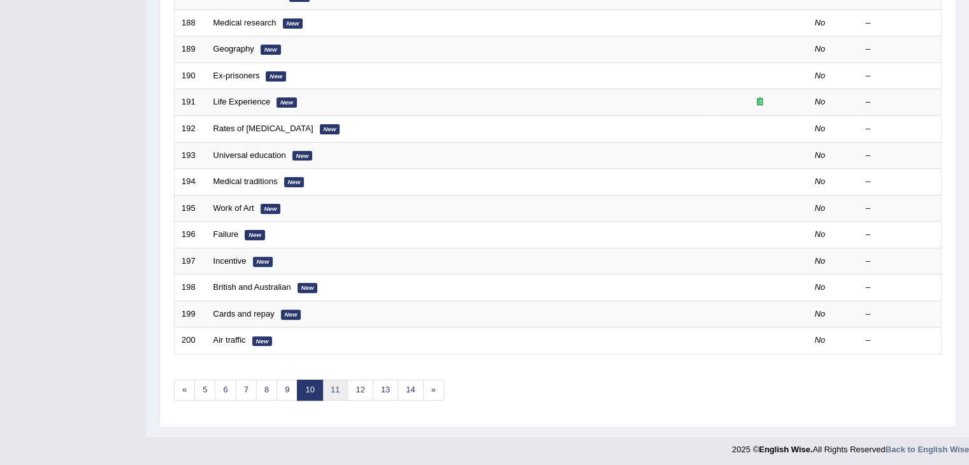
click at [338, 383] on link "11" at bounding box center [334, 390] width 25 height 21
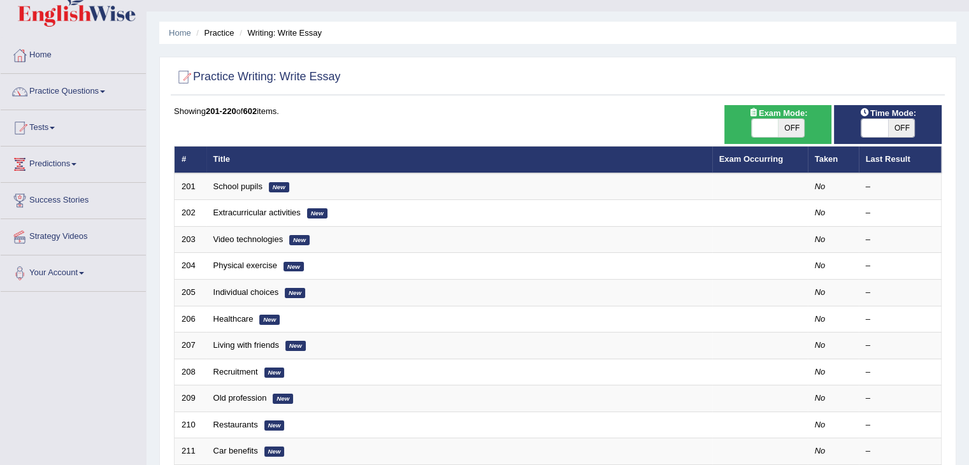
scroll to position [22, 0]
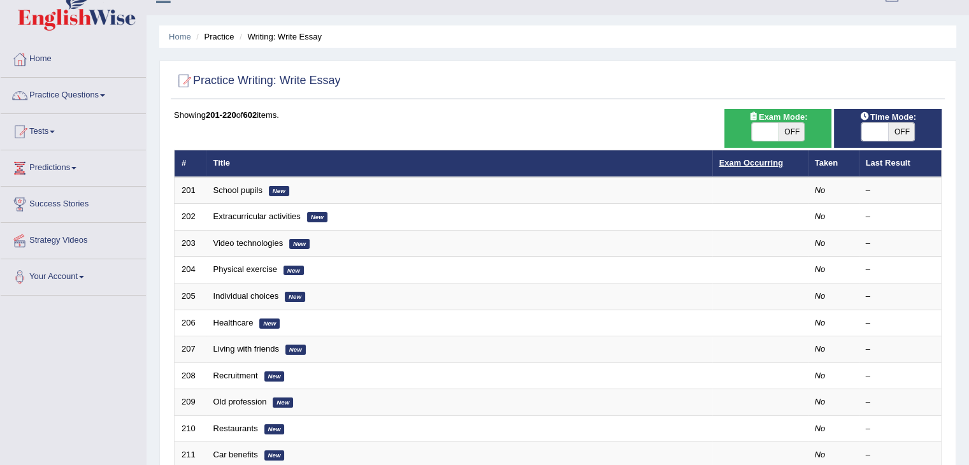
click at [750, 162] on link "Exam Occurring" at bounding box center [751, 163] width 64 height 10
